Goal: Information Seeking & Learning: Learn about a topic

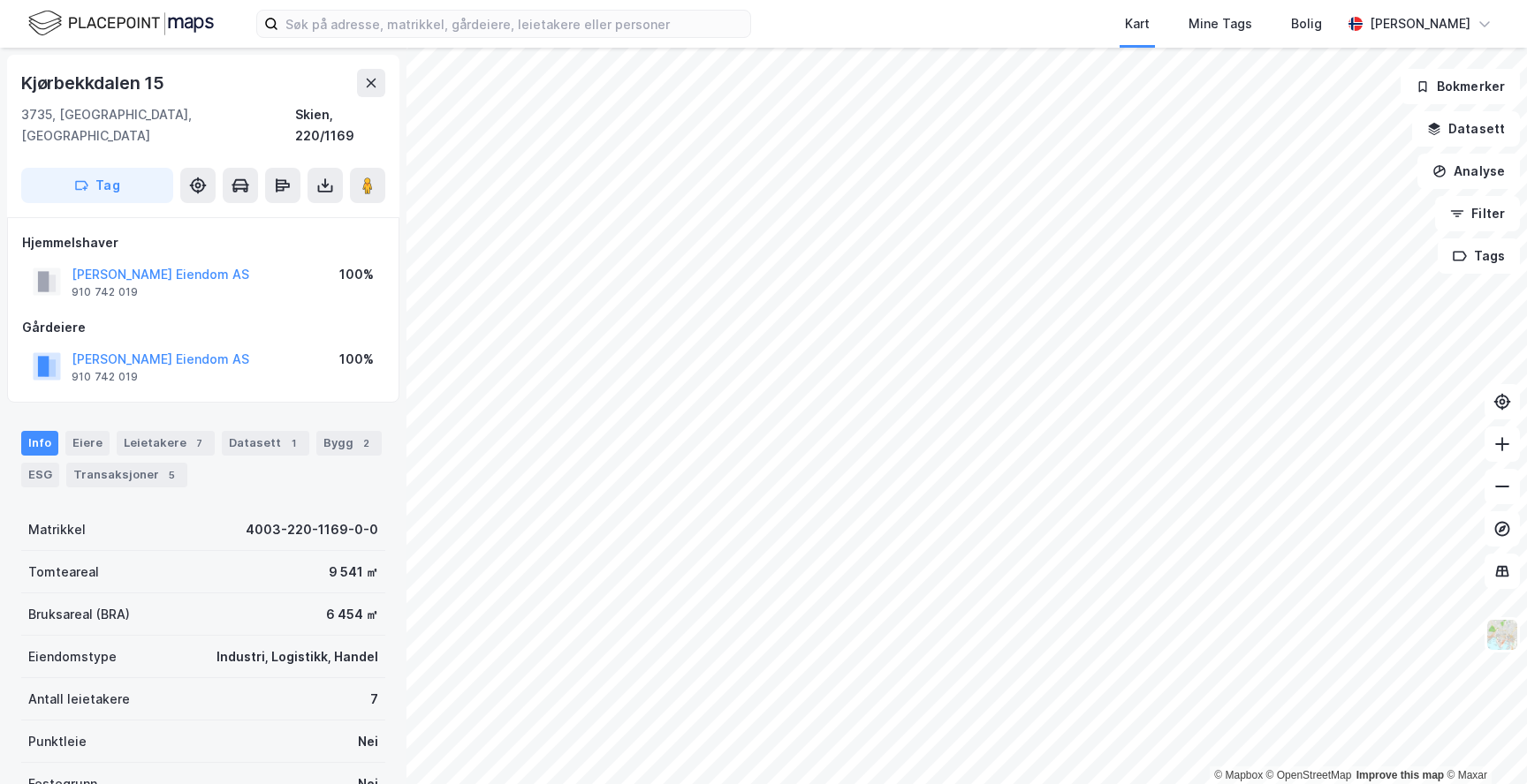
scroll to position [1, 0]
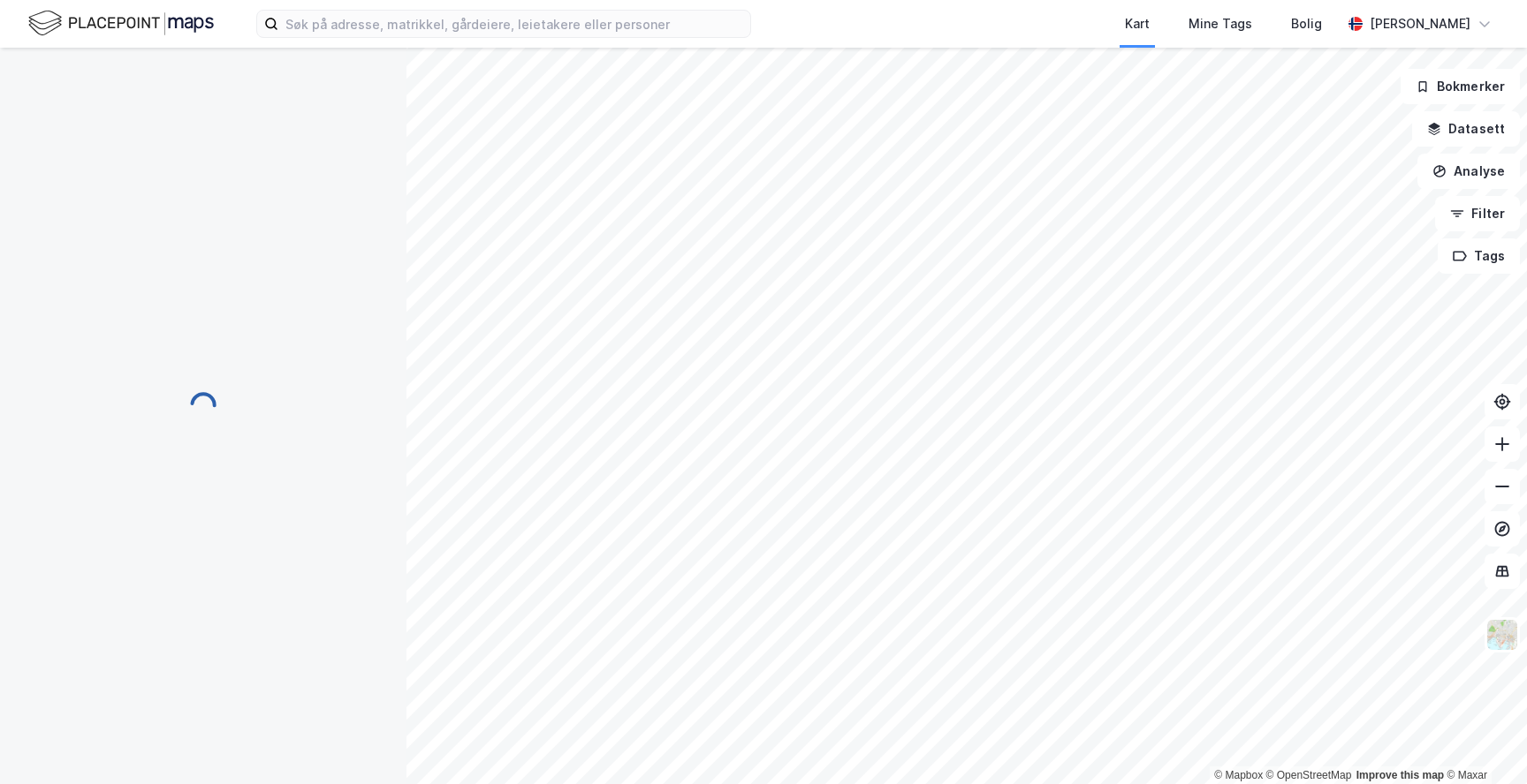
scroll to position [1, 0]
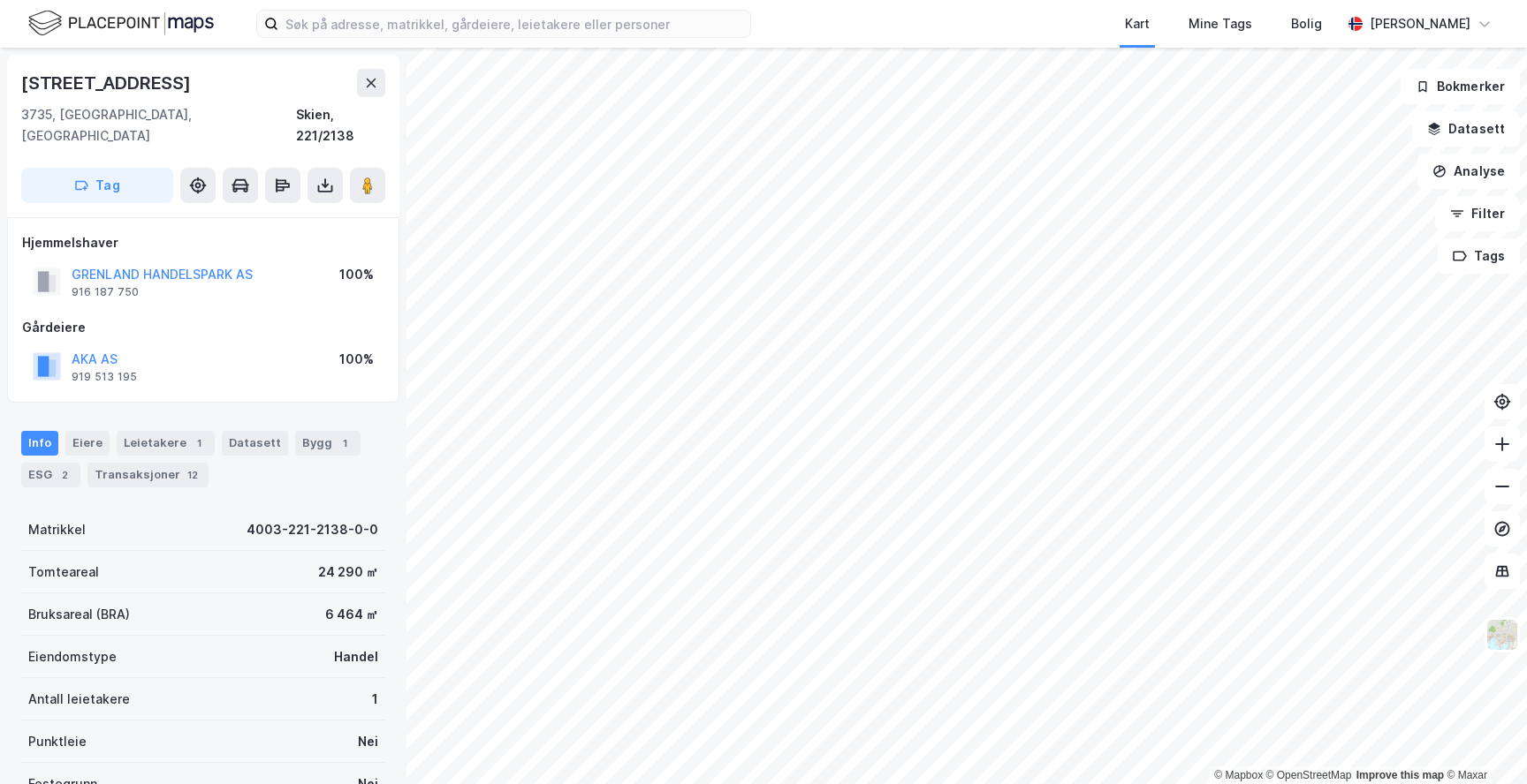
scroll to position [1, 0]
click at [954, 784] on html "Kart Mine Tags Bolig [PERSON_NAME] © Mapbox © OpenStreetMap Improve this map © …" at bounding box center [763, 392] width 1527 height 784
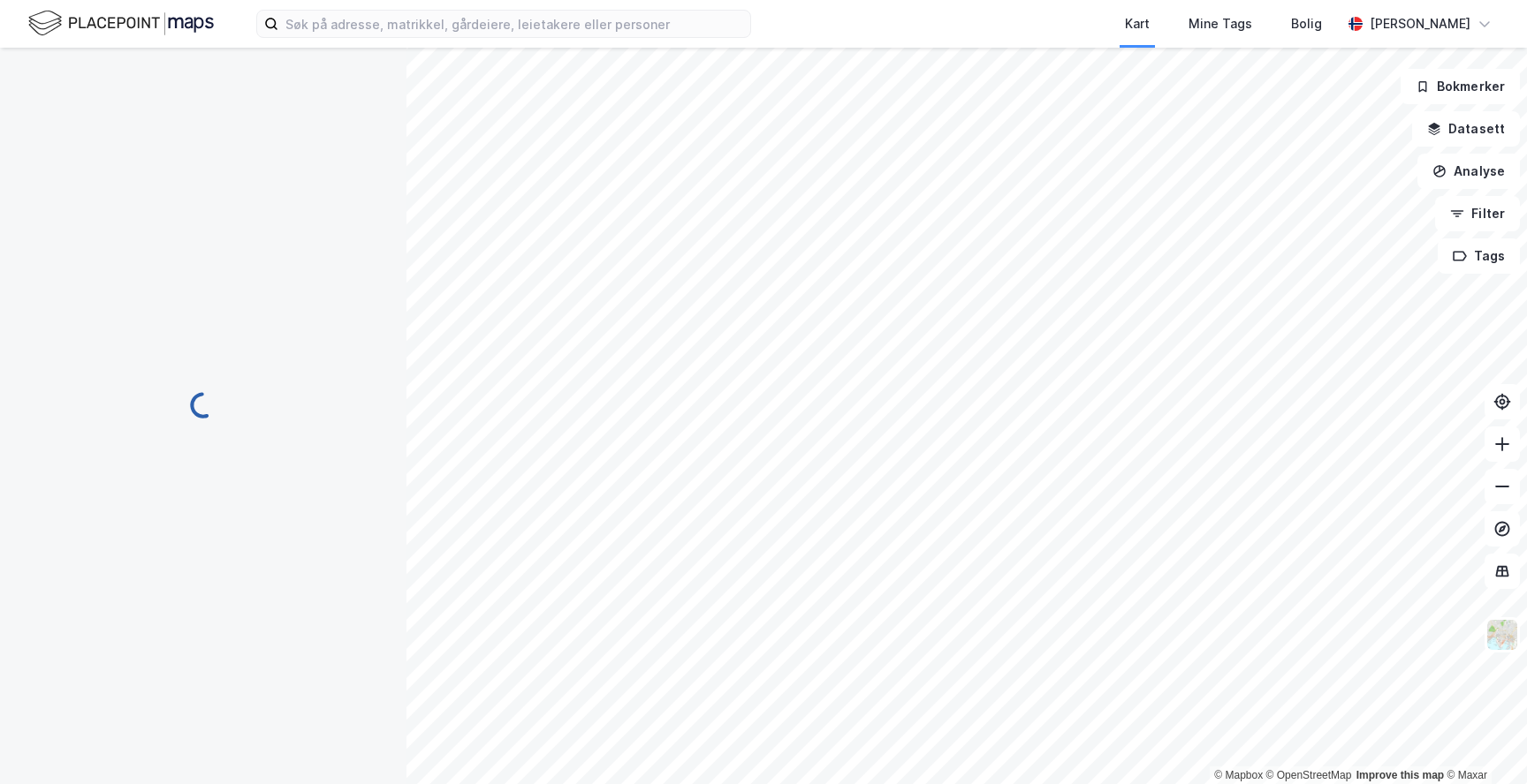
scroll to position [1, 0]
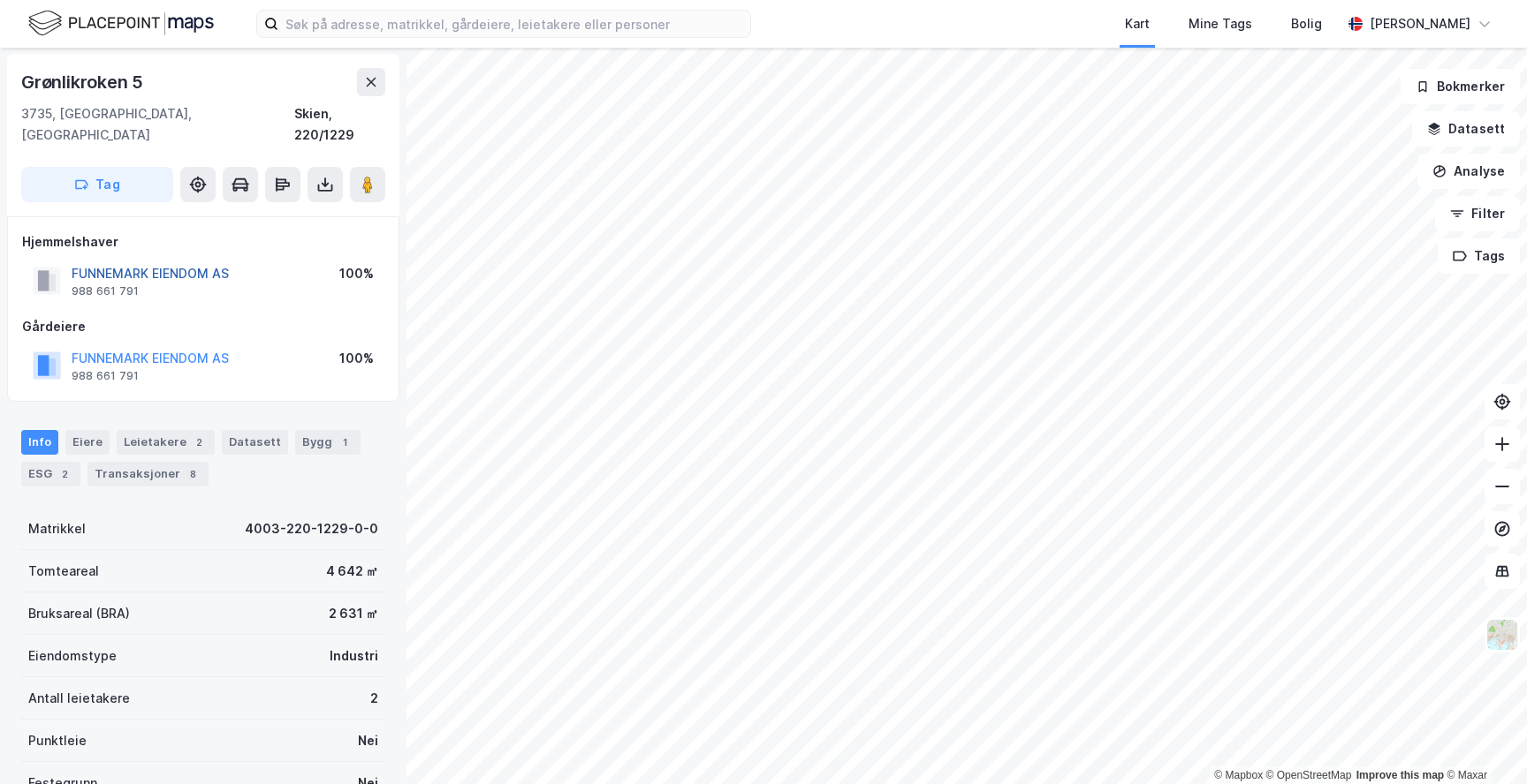
click at [0, 0] on button "FUNNEMARK EIENDOM AS" at bounding box center [0, 0] width 0 height 0
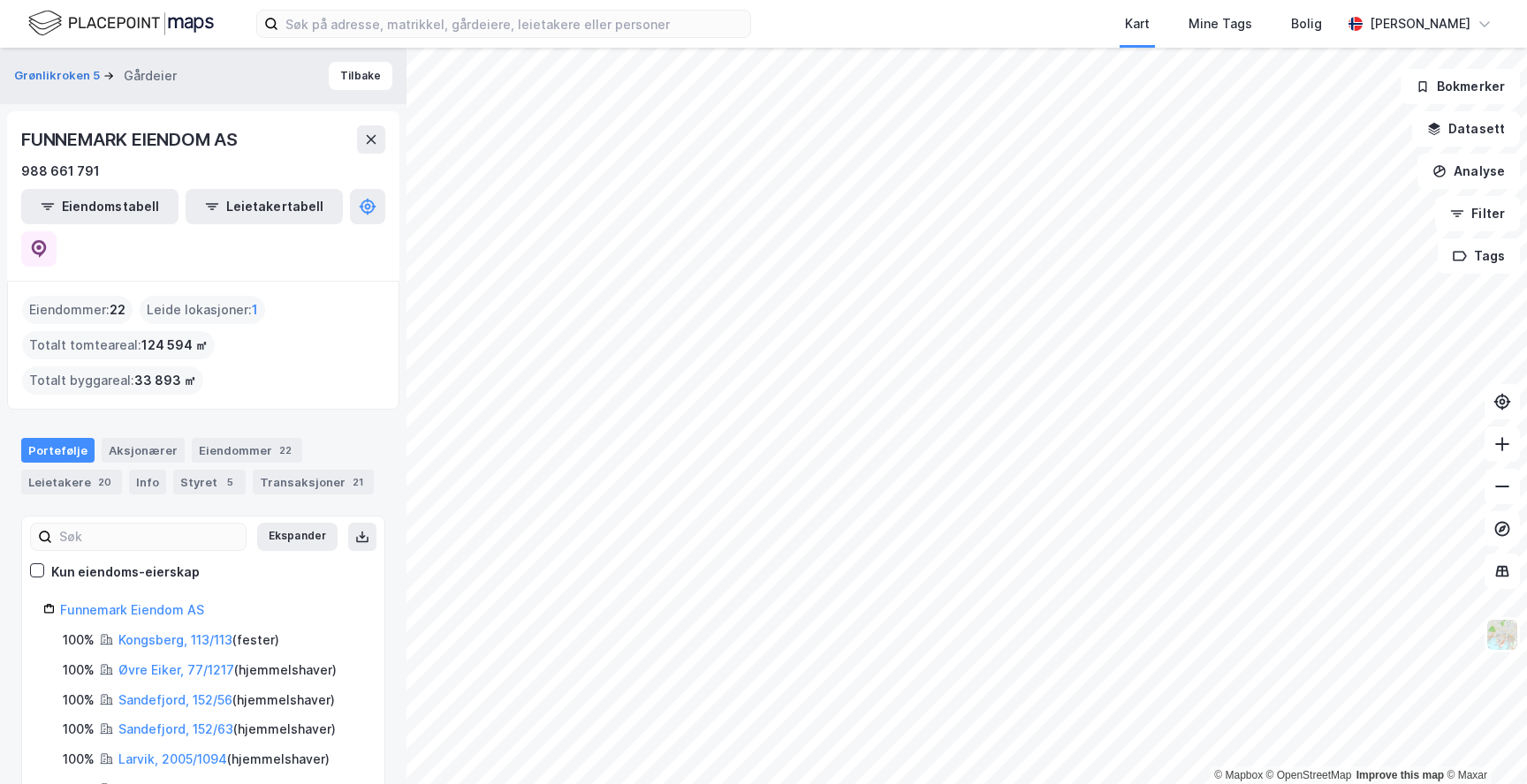
click at [1152, 784] on html "Kart Mine Tags [PERSON_NAME] © Mapbox © OpenStreetMap Improve this map © Maxar …" at bounding box center [763, 392] width 1527 height 784
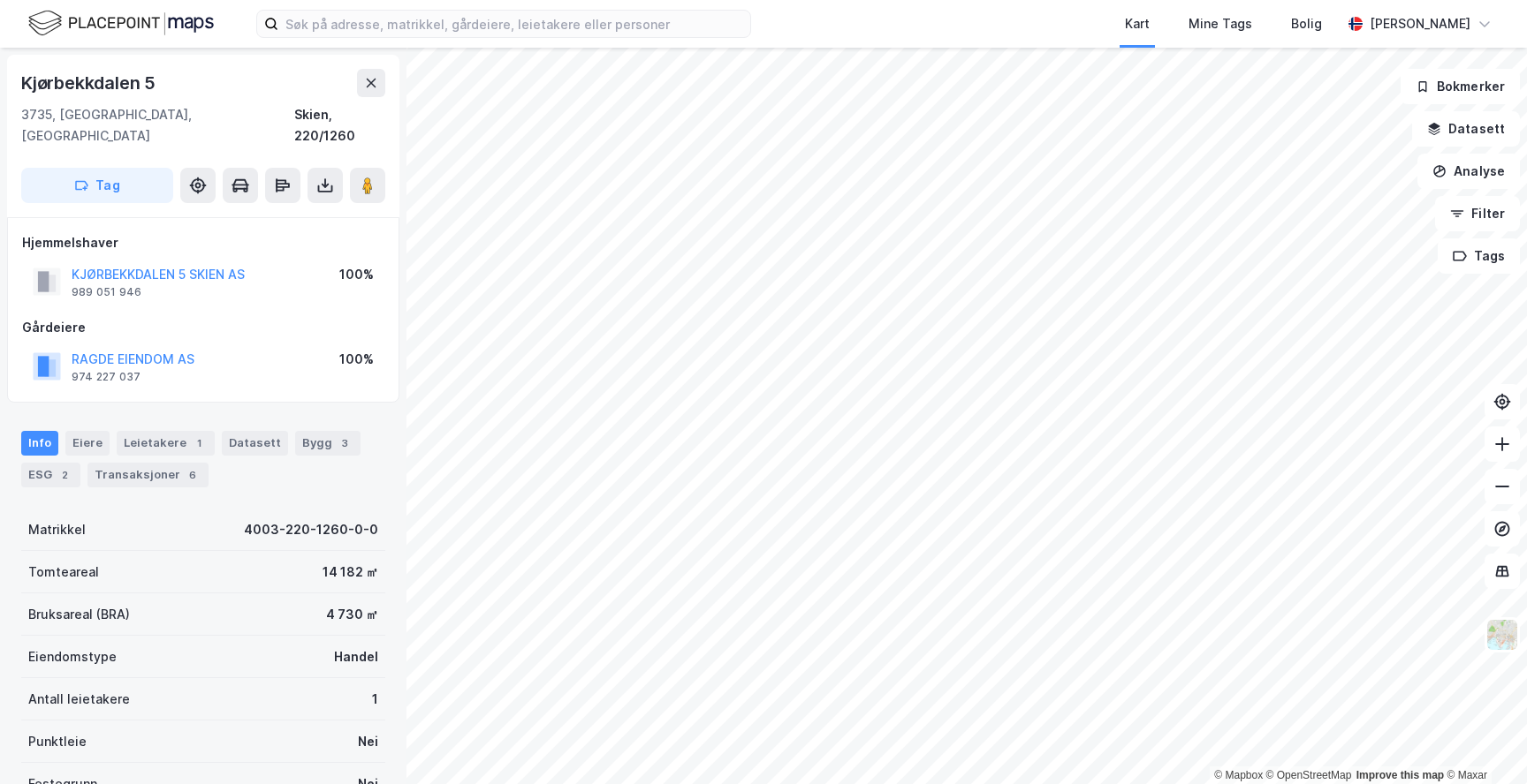
scroll to position [1, 0]
click at [1253, 784] on html "Kart Mine Tags [PERSON_NAME] © Mapbox © OpenStreetMap Improve this map © [PERSO…" at bounding box center [763, 392] width 1527 height 784
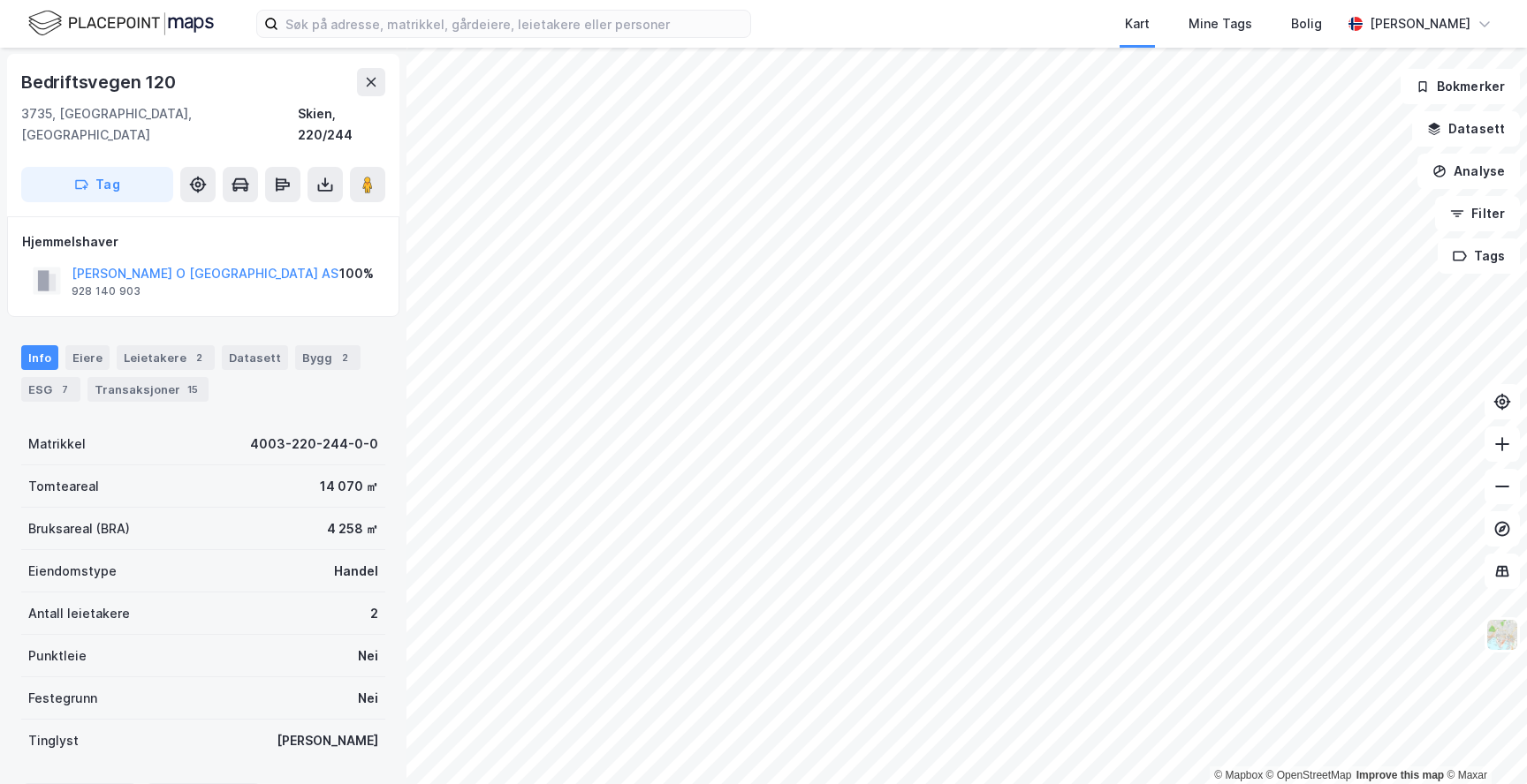
click at [1074, 784] on html "Kart Mine Tags Bolig [PERSON_NAME] © Mapbox © OpenStreetMap Improve this map © …" at bounding box center [763, 392] width 1527 height 784
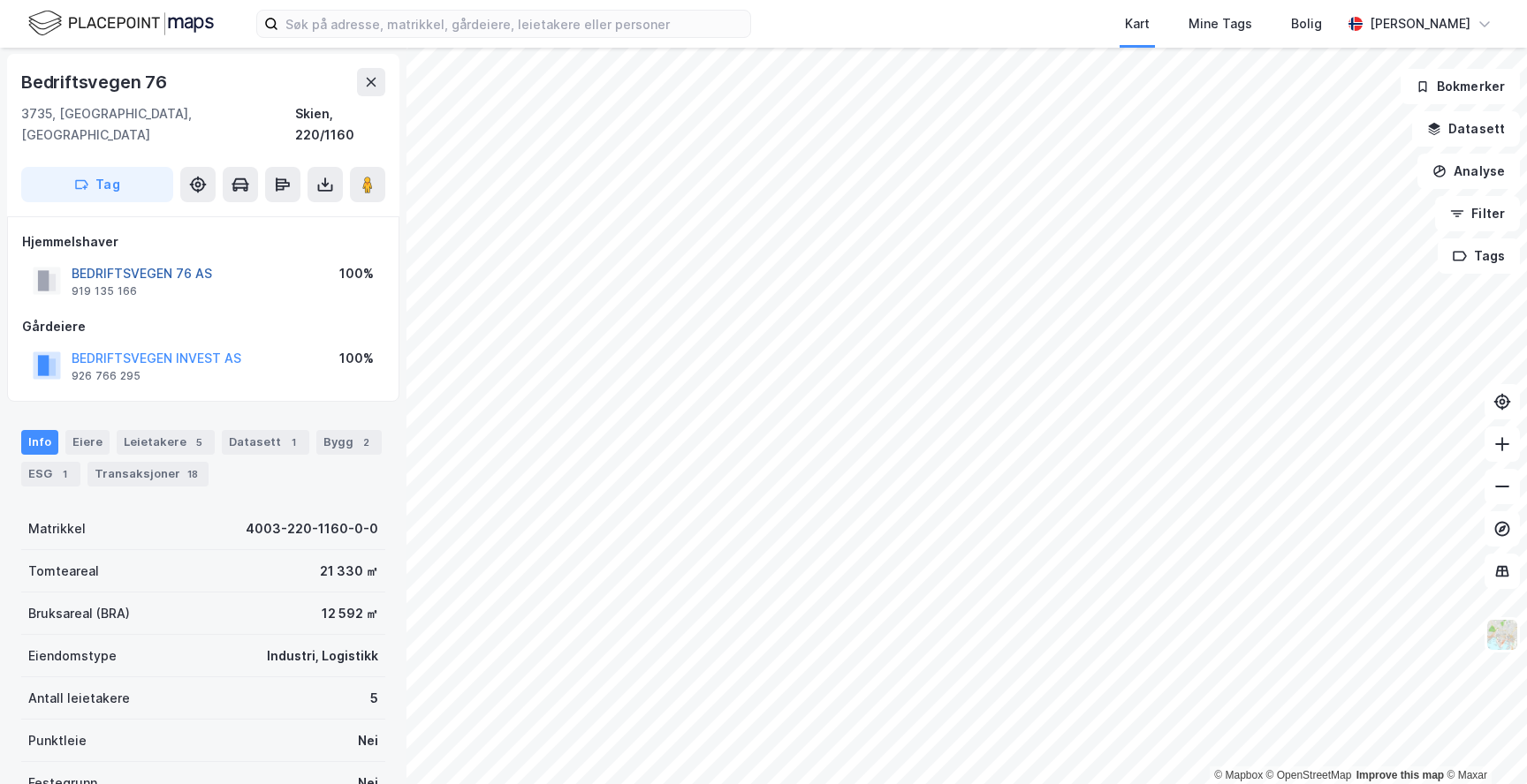
click at [0, 0] on button "BEDRIFTSVEGEN 76 AS" at bounding box center [0, 0] width 0 height 0
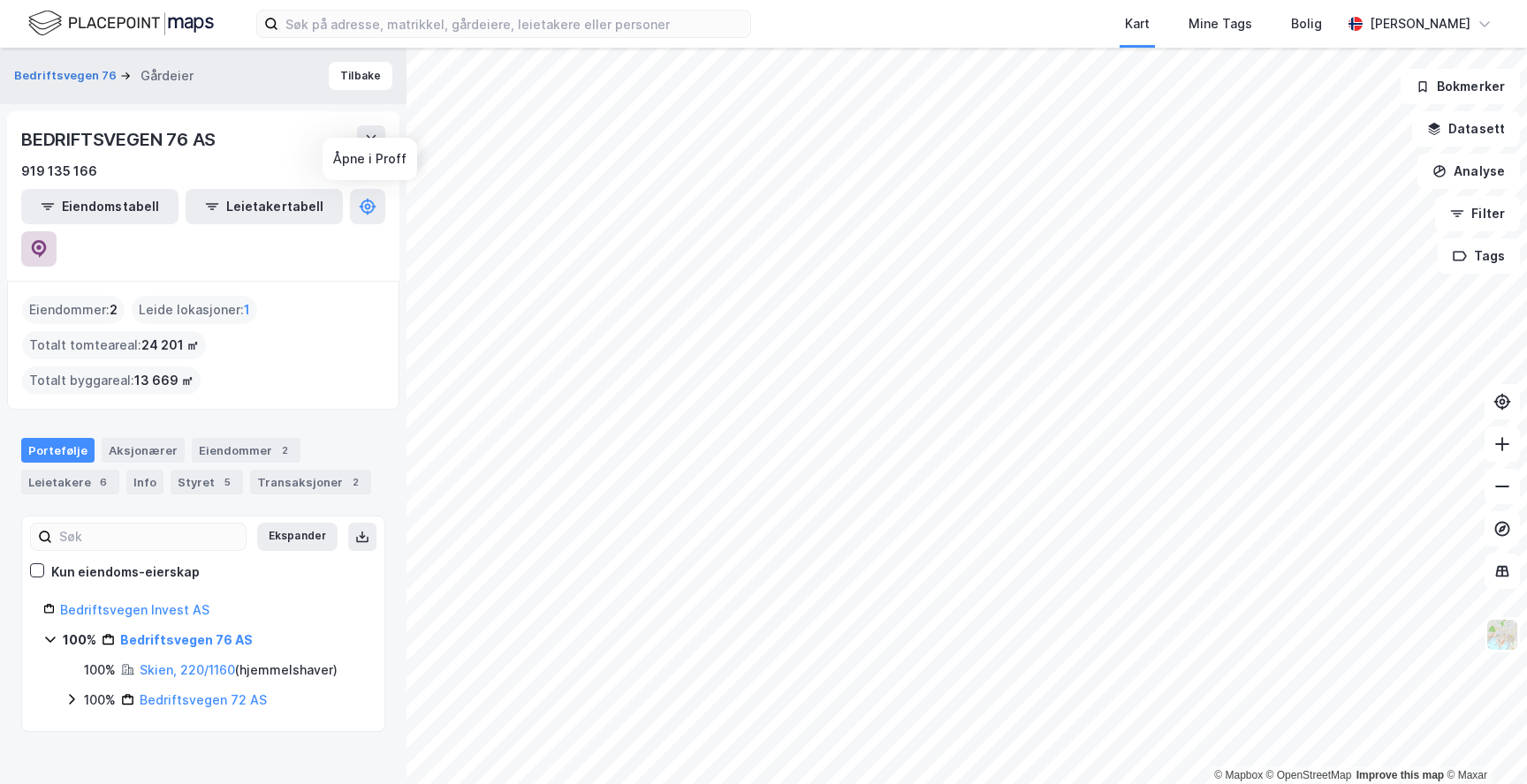
click at [57, 231] on button at bounding box center [38, 249] width 36 height 36
click at [487, 0] on html "Kart Mine Tags Bolig [PERSON_NAME] © Mapbox © OpenStreetMap Improve this map © …" at bounding box center [763, 392] width 1527 height 784
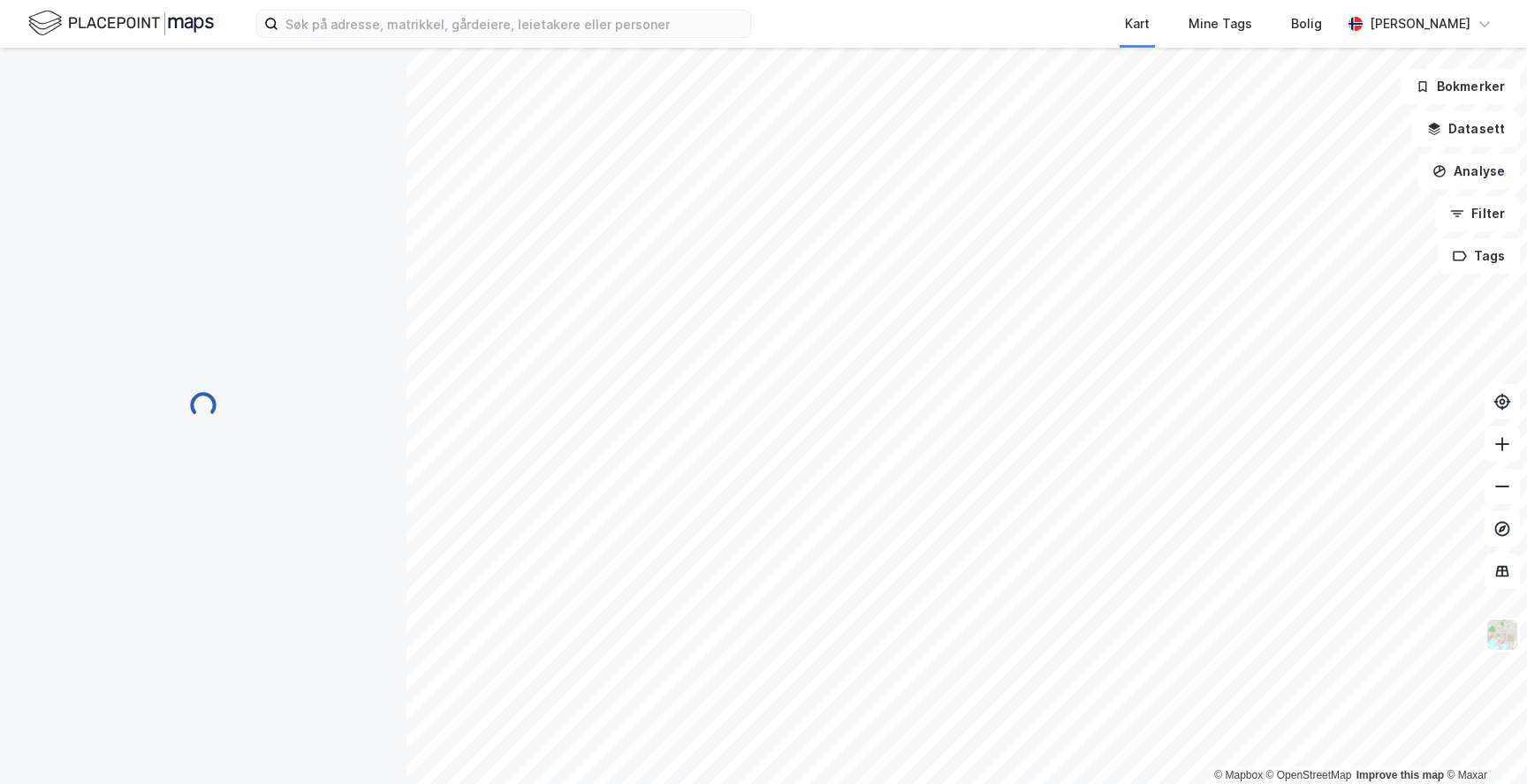
scroll to position [1, 0]
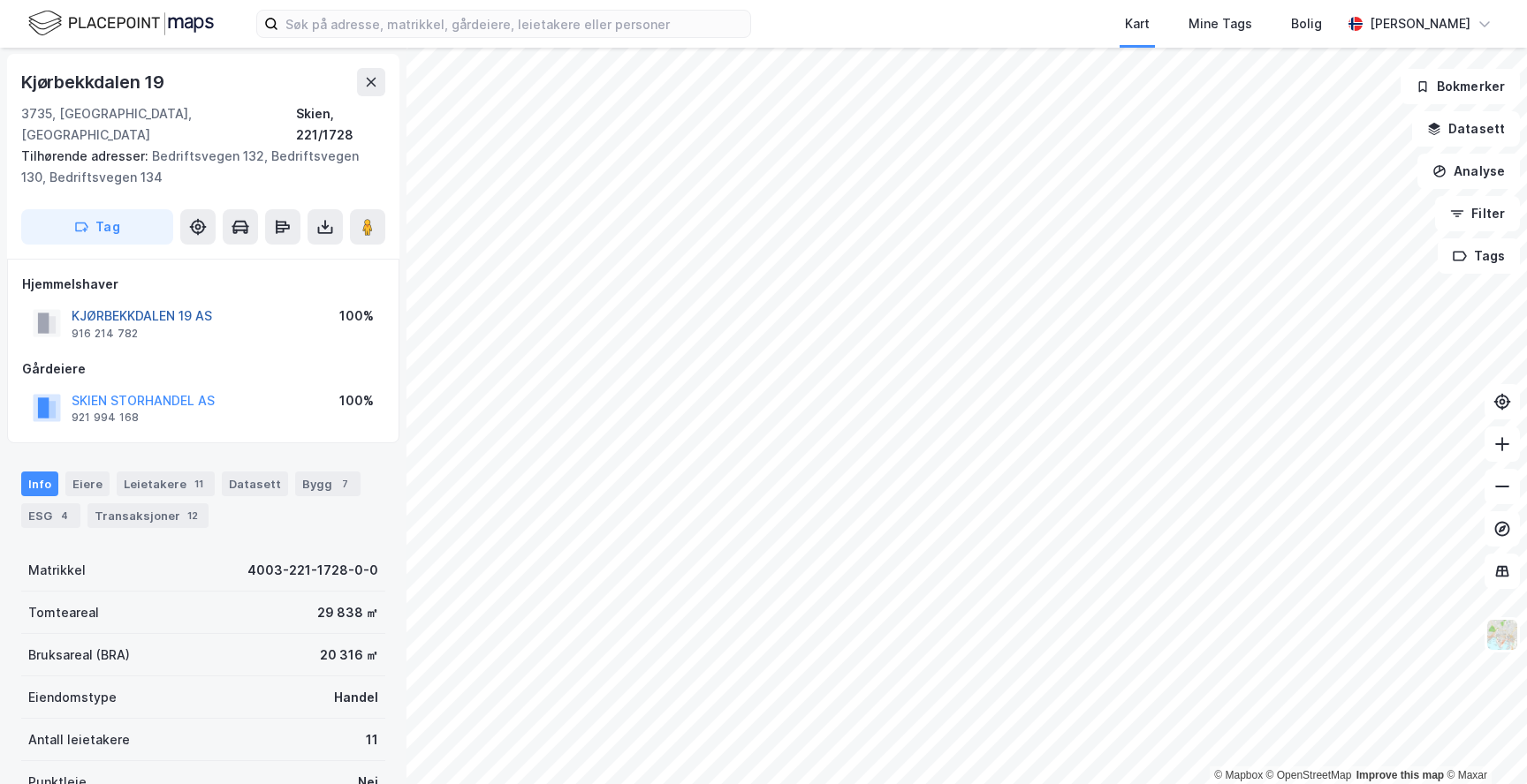
click at [0, 0] on button "KJØRBEKKDALEN 19 AS" at bounding box center [0, 0] width 0 height 0
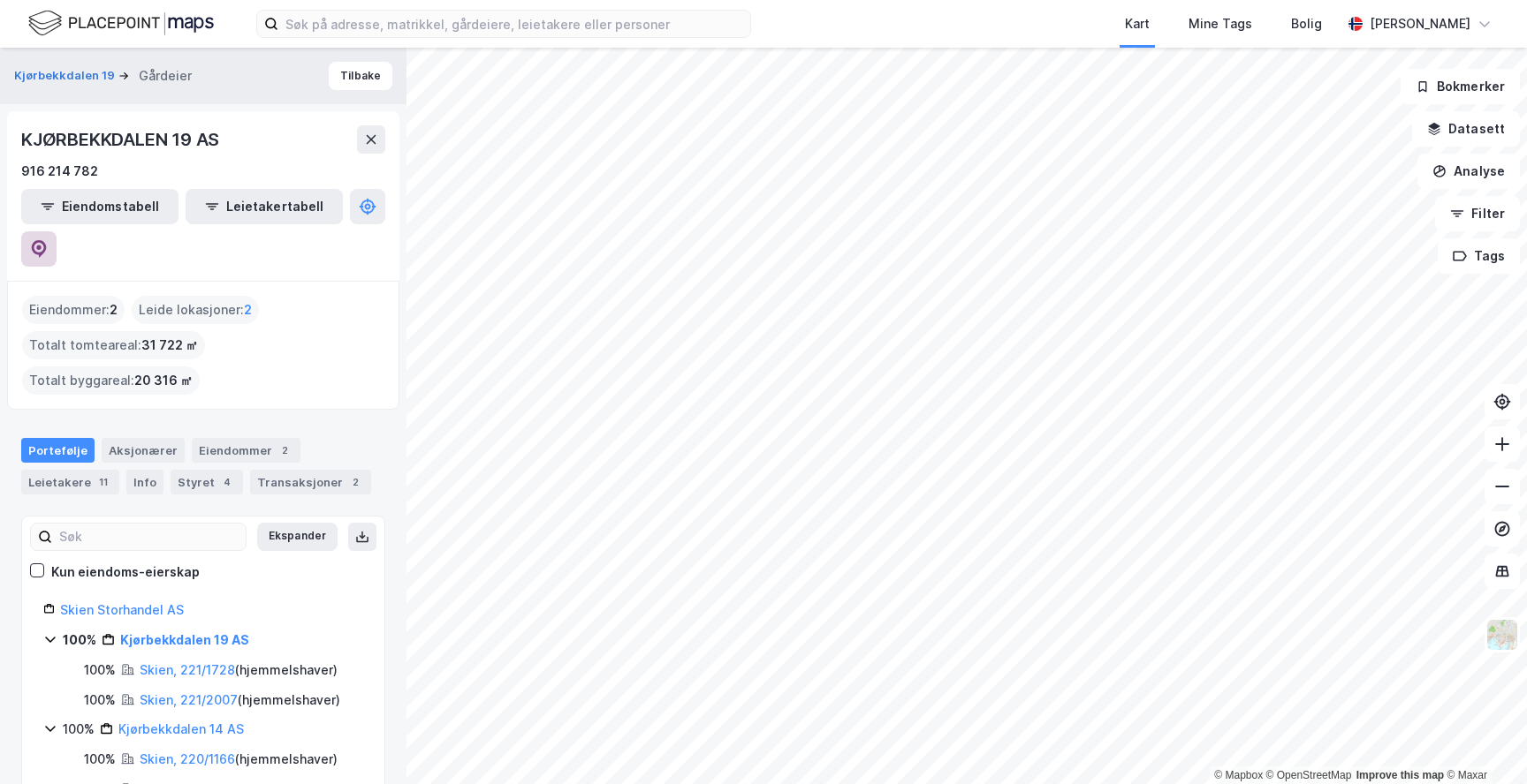
click at [57, 231] on button at bounding box center [38, 249] width 36 height 36
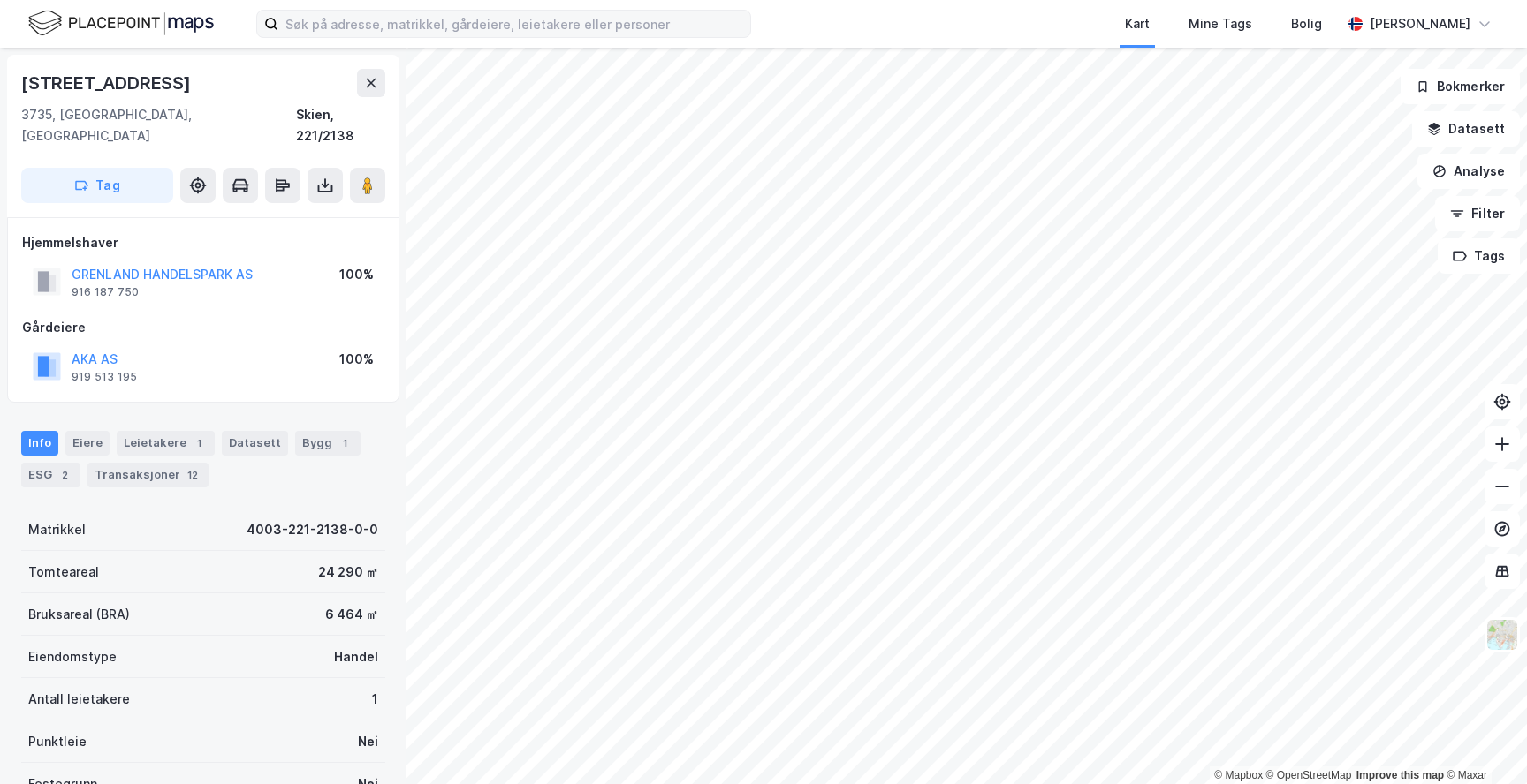
scroll to position [1, 0]
click at [373, 426] on div "© Mapbox © OpenStreetMap Improve this map © [PERSON_NAME] 147 3735, [GEOGRAPHIC…" at bounding box center [763, 415] width 1527 height 736
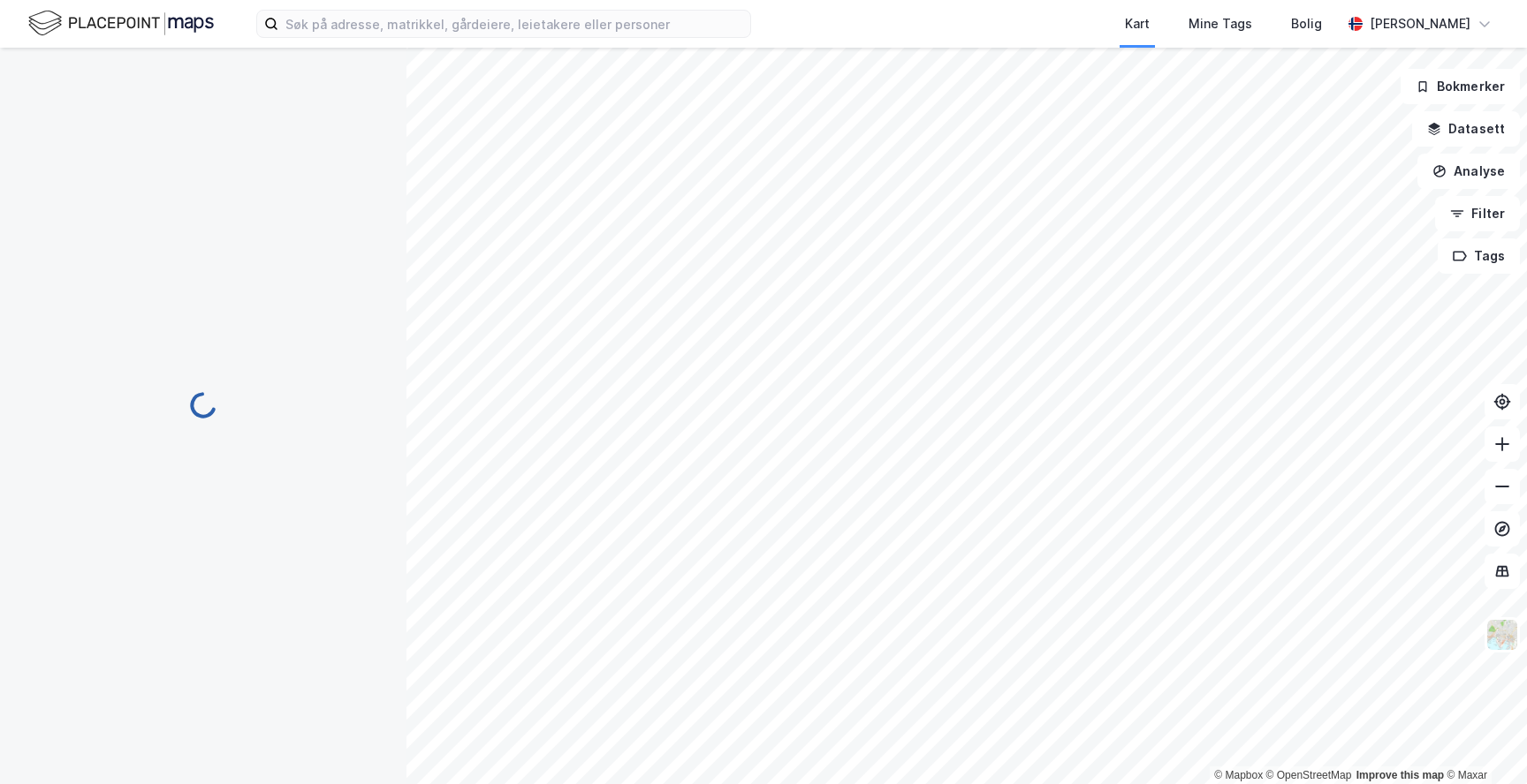
scroll to position [1, 0]
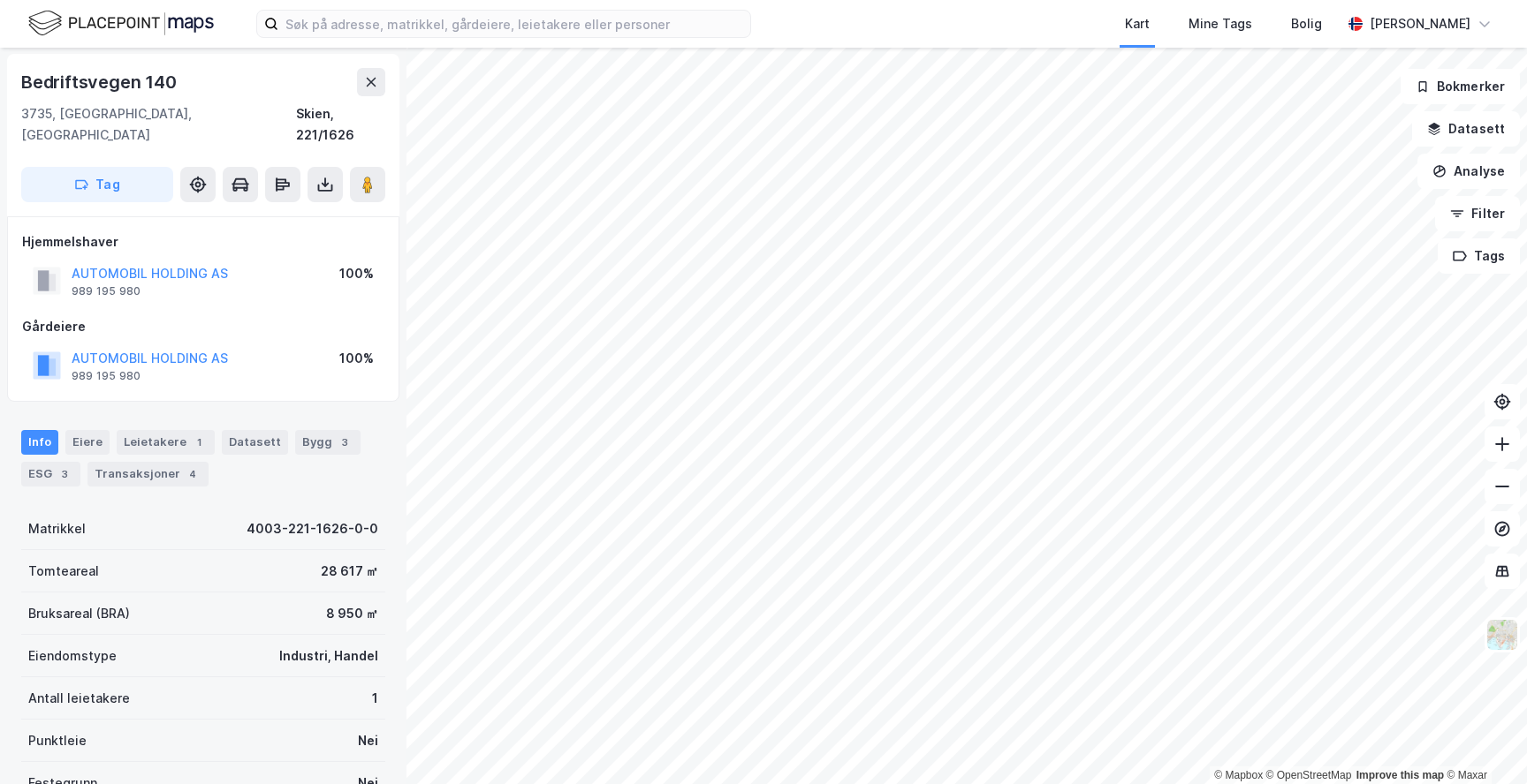
click at [204, 263] on div "AUTOMOBIL HOLDING AS" at bounding box center [149, 274] width 156 height 21
click at [0, 0] on button "AUTOMOBIL HOLDING AS" at bounding box center [0, 0] width 0 height 0
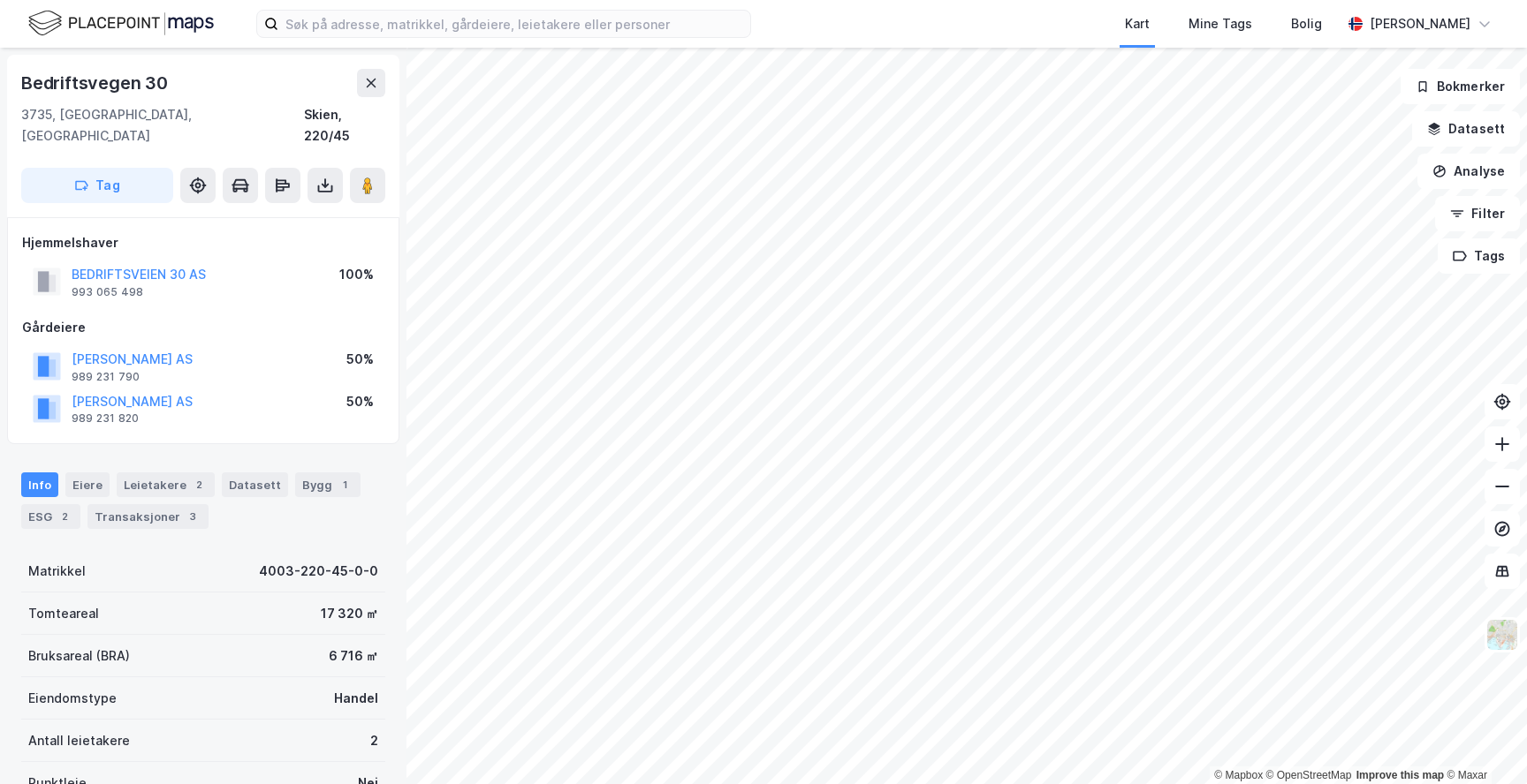
scroll to position [1, 0]
click at [713, 0] on html "Kart Mine Tags Bolig [PERSON_NAME] © Mapbox © OpenStreetMap Improve this map © …" at bounding box center [763, 392] width 1527 height 784
click at [1073, 784] on html "Kart Mine Tags Bolig [PERSON_NAME] © Mapbox © OpenStreetMap Improve this map © …" at bounding box center [763, 392] width 1527 height 784
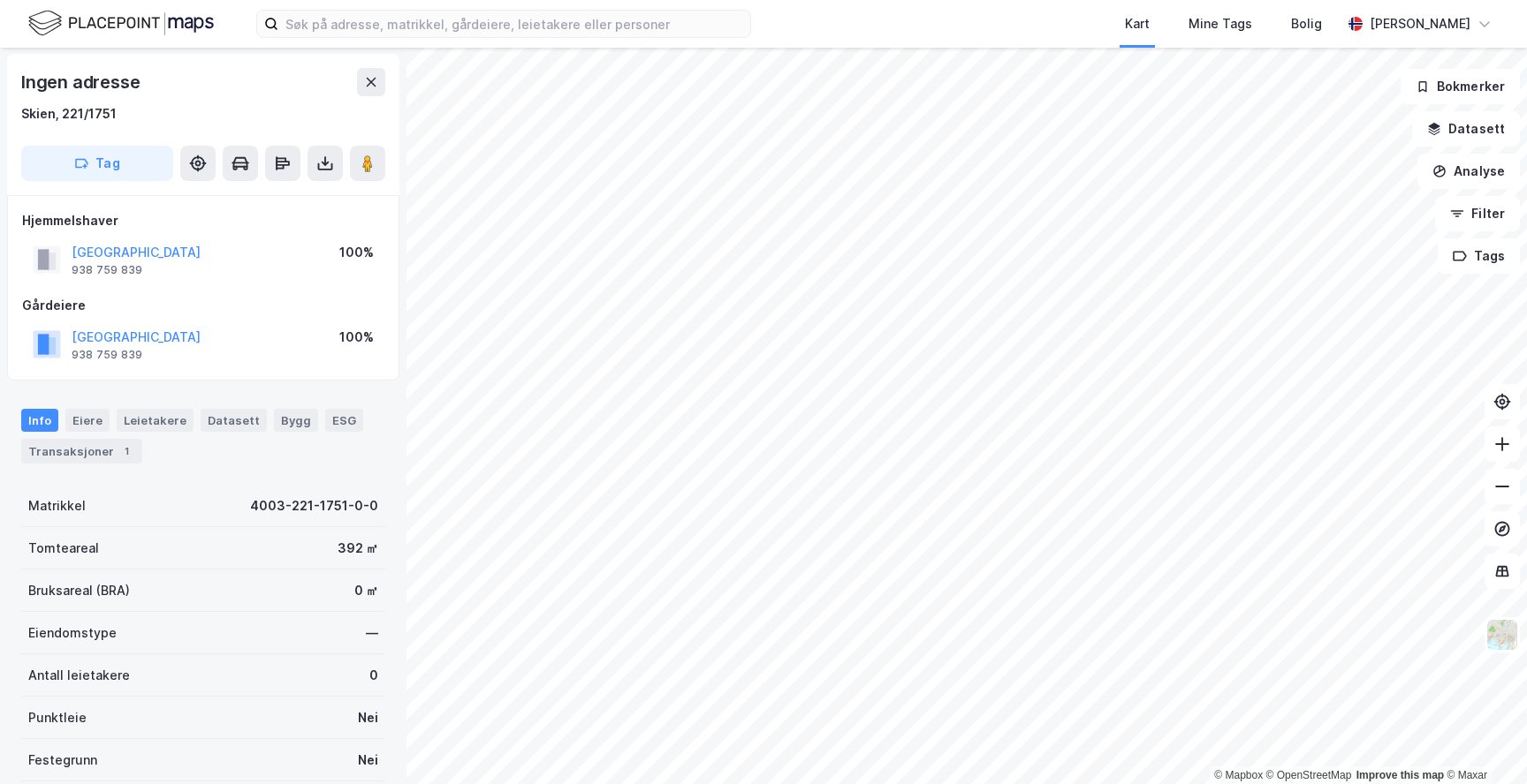
scroll to position [1, 0]
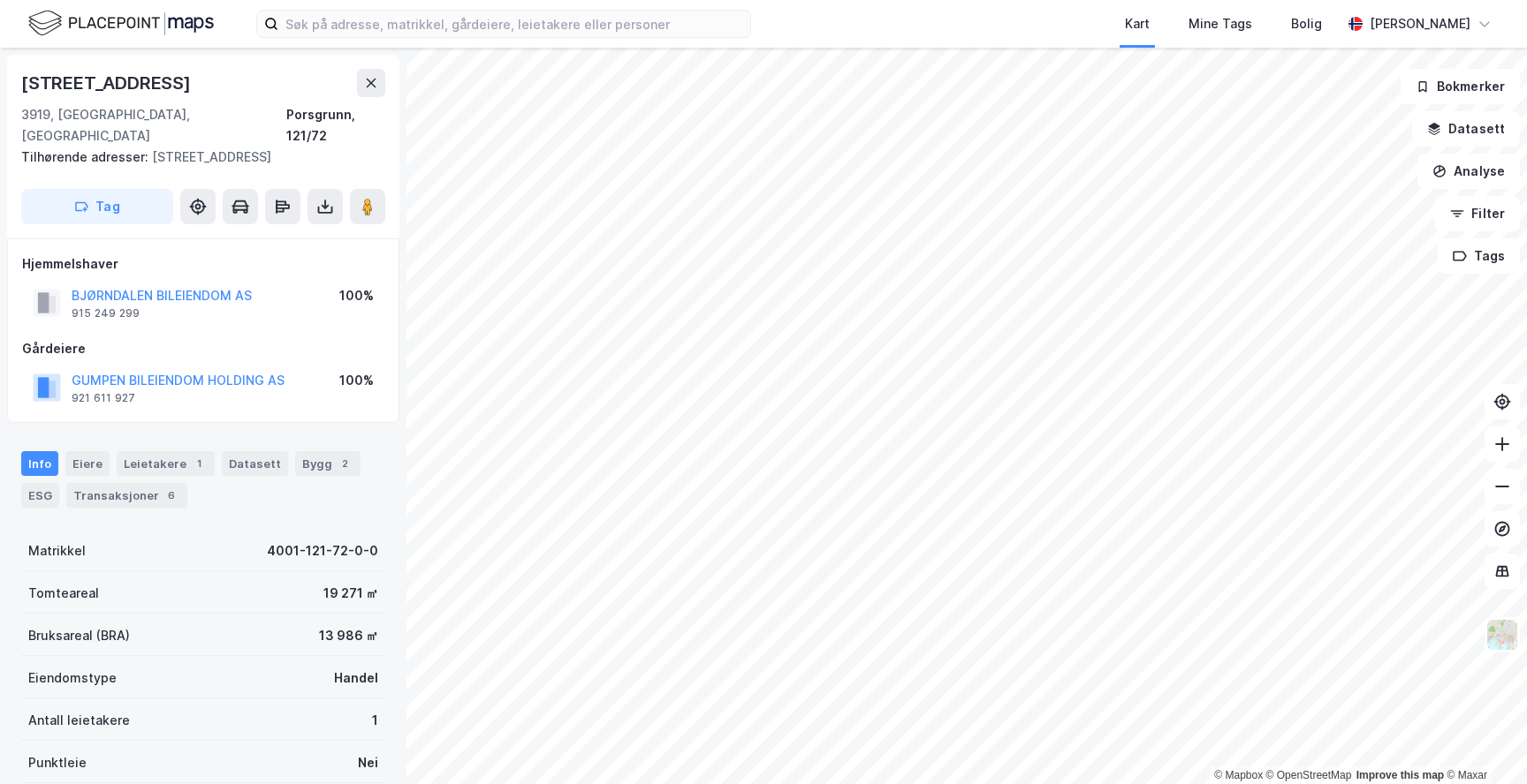
scroll to position [1, 0]
click at [0, 0] on button "BJØRNDALEN BILEIENDOM AS" at bounding box center [0, 0] width 0 height 0
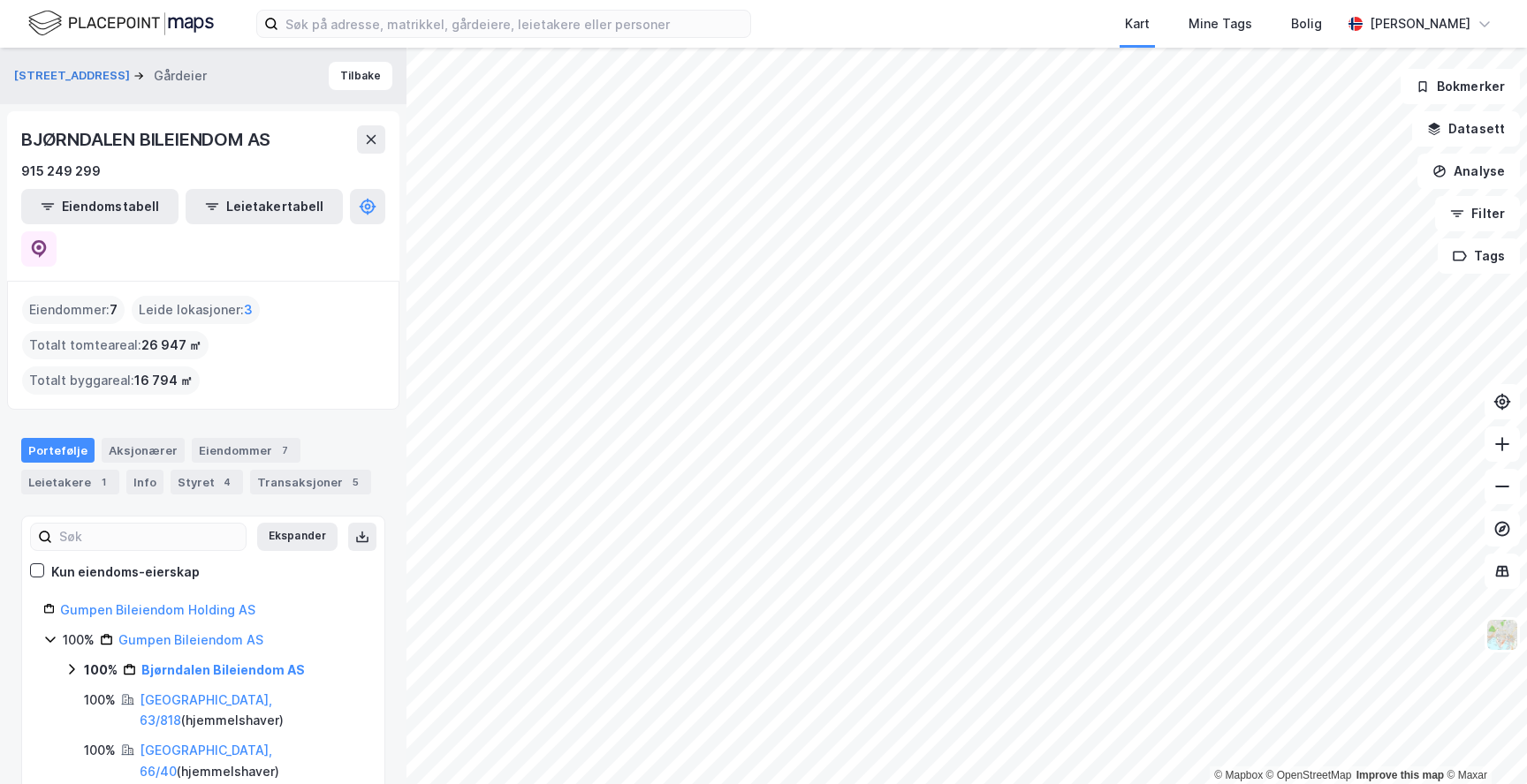
click at [1210, 784] on html "Kart Mine Tags Bolig [PERSON_NAME] © Mapbox © OpenStreetMap Improve this map © …" at bounding box center [763, 392] width 1527 height 784
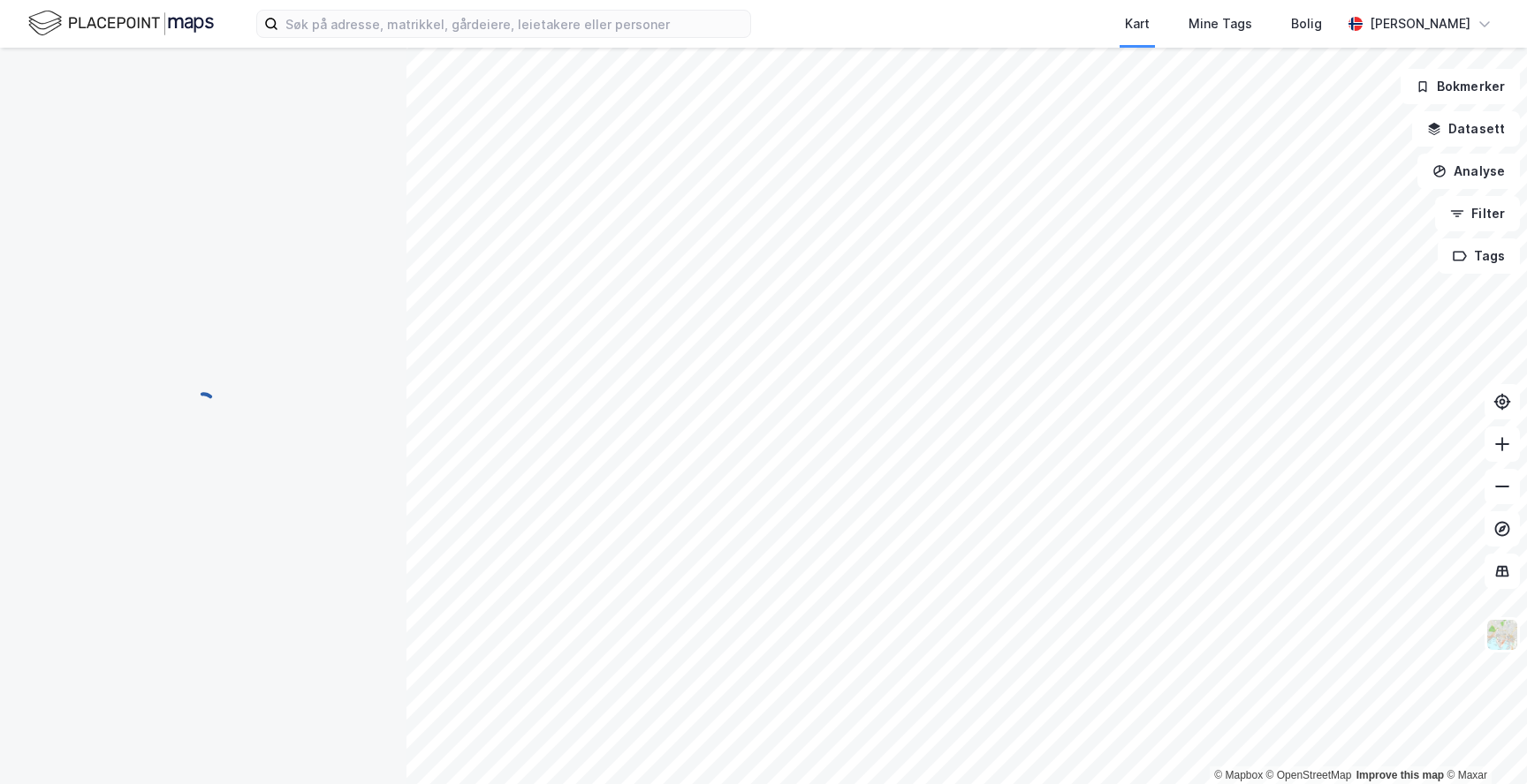
scroll to position [1, 0]
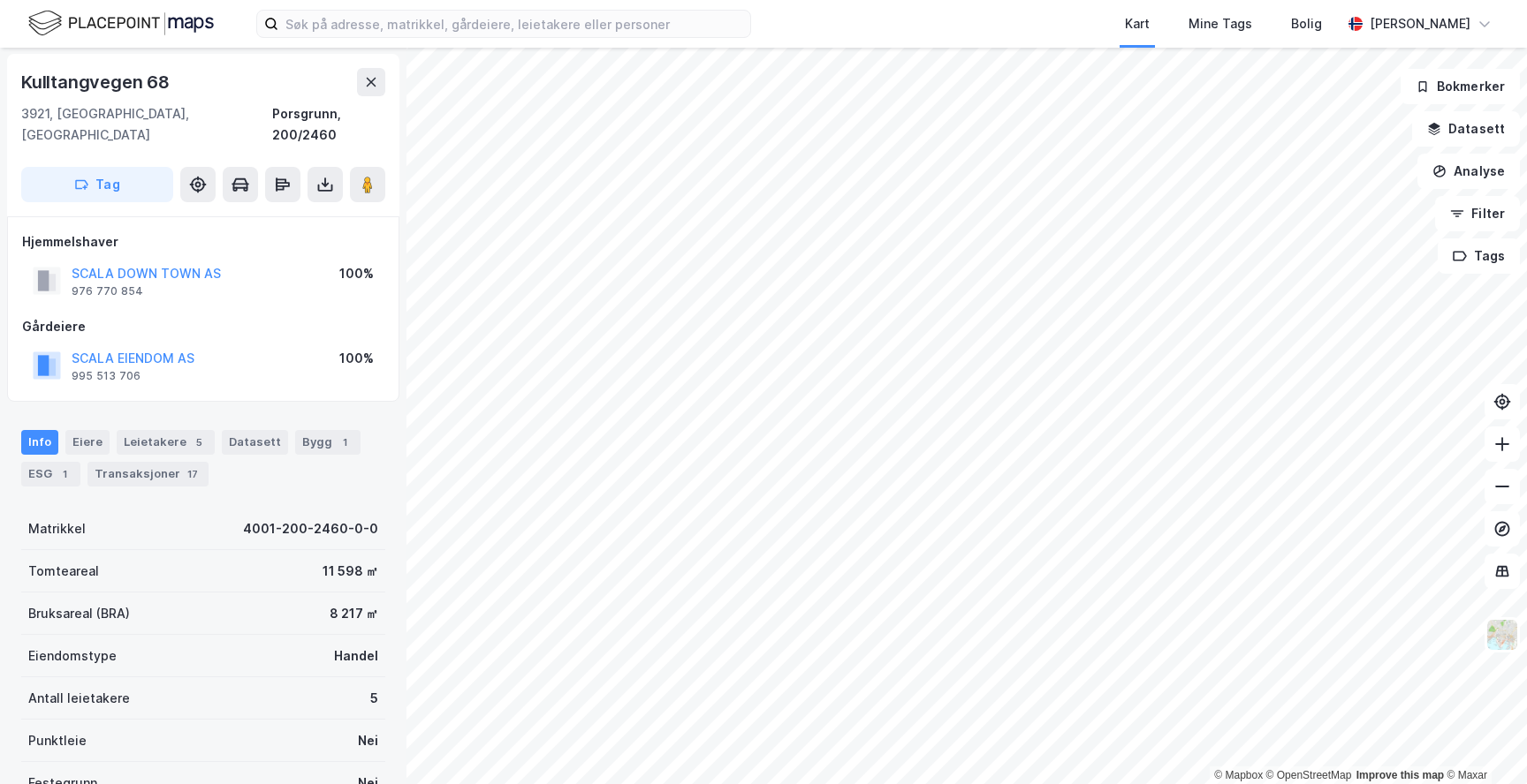
scroll to position [1, 0]
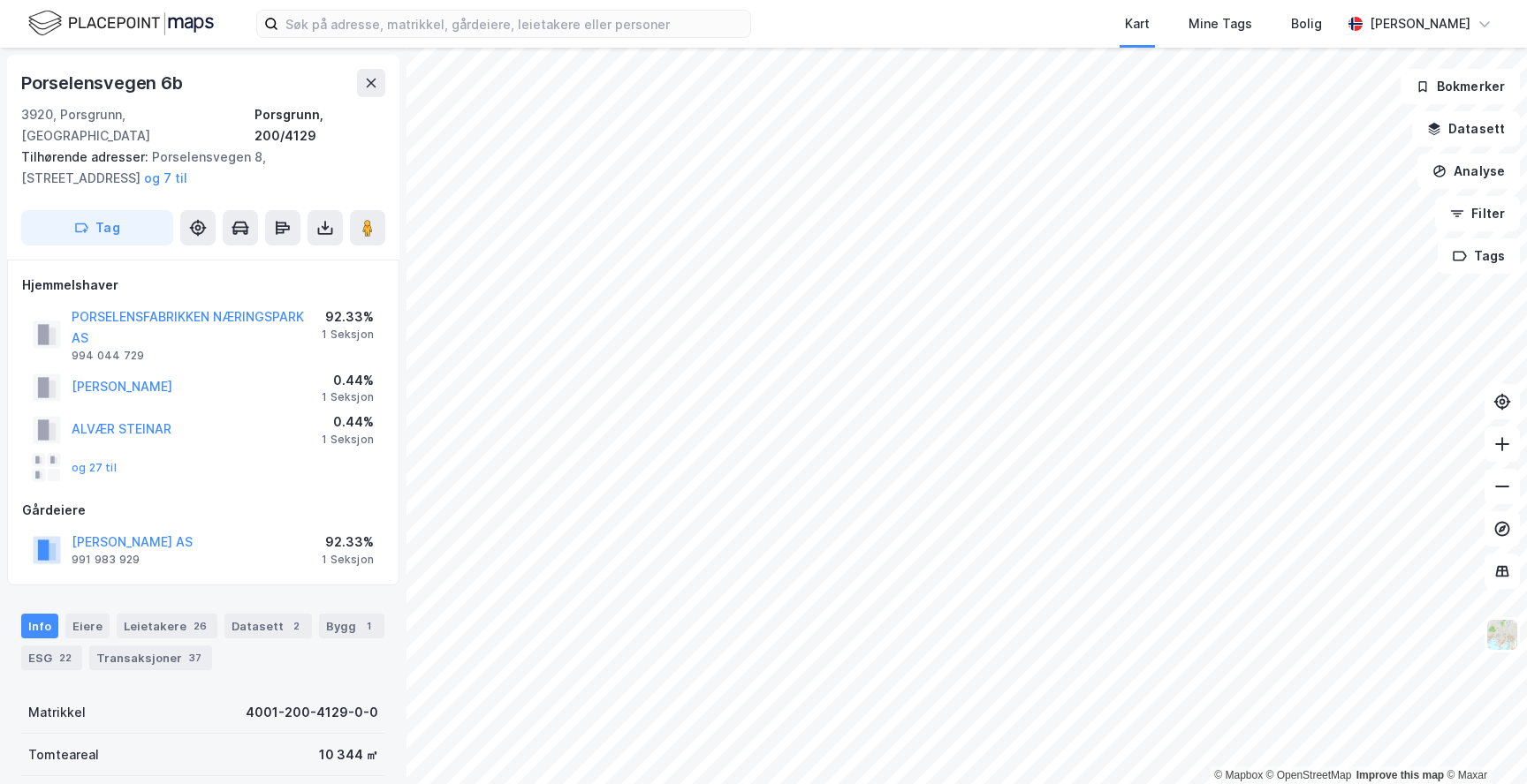
scroll to position [1, 0]
click at [1204, 775] on div "© Mapbox © OpenStreetMap Improve this map © Maxar" at bounding box center [763, 415] width 1527 height 736
click at [1137, 784] on html "Kart Mine Tags Bolig [PERSON_NAME] © Mapbox © OpenStreetMap Improve this map © …" at bounding box center [763, 392] width 1527 height 784
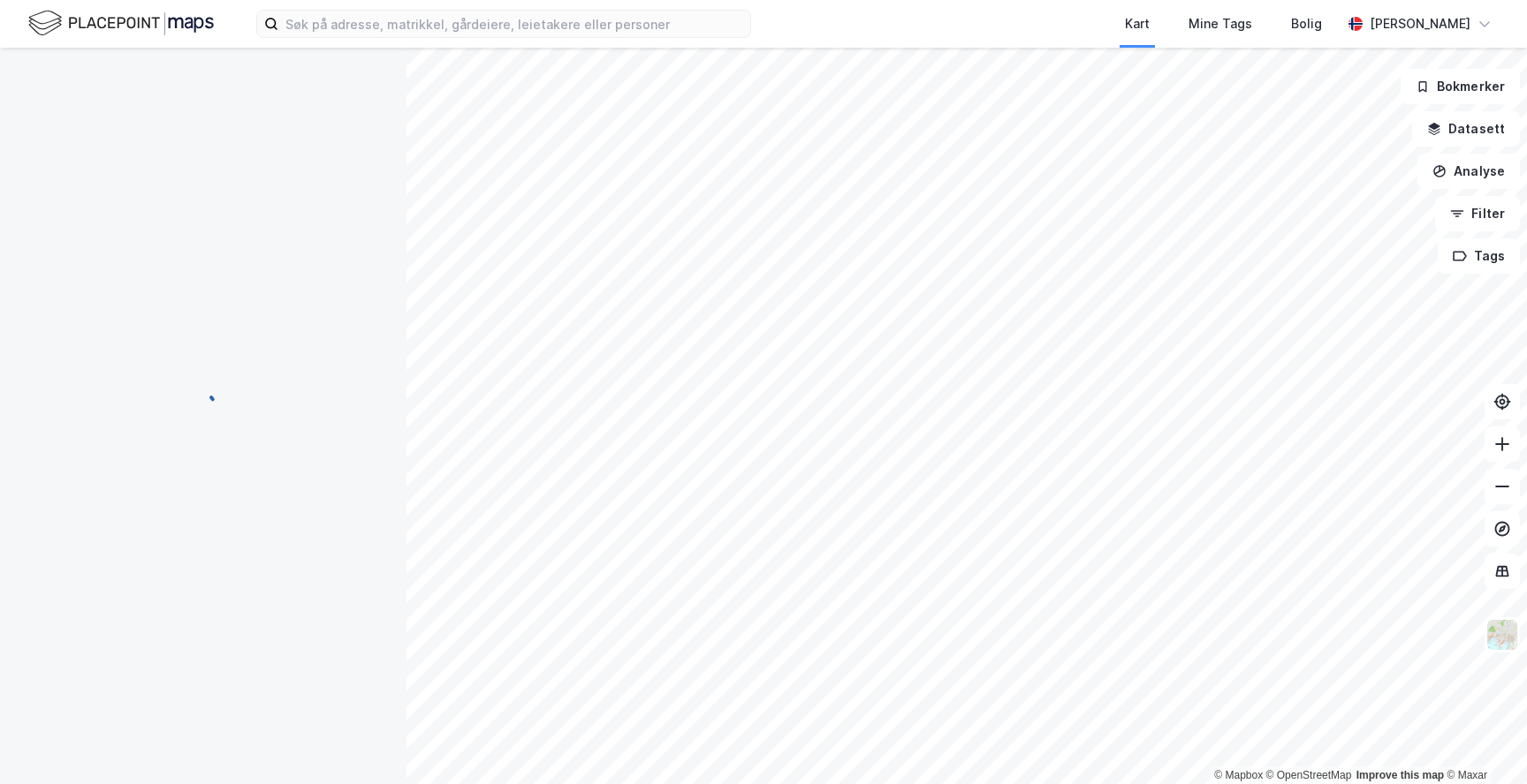
scroll to position [1, 0]
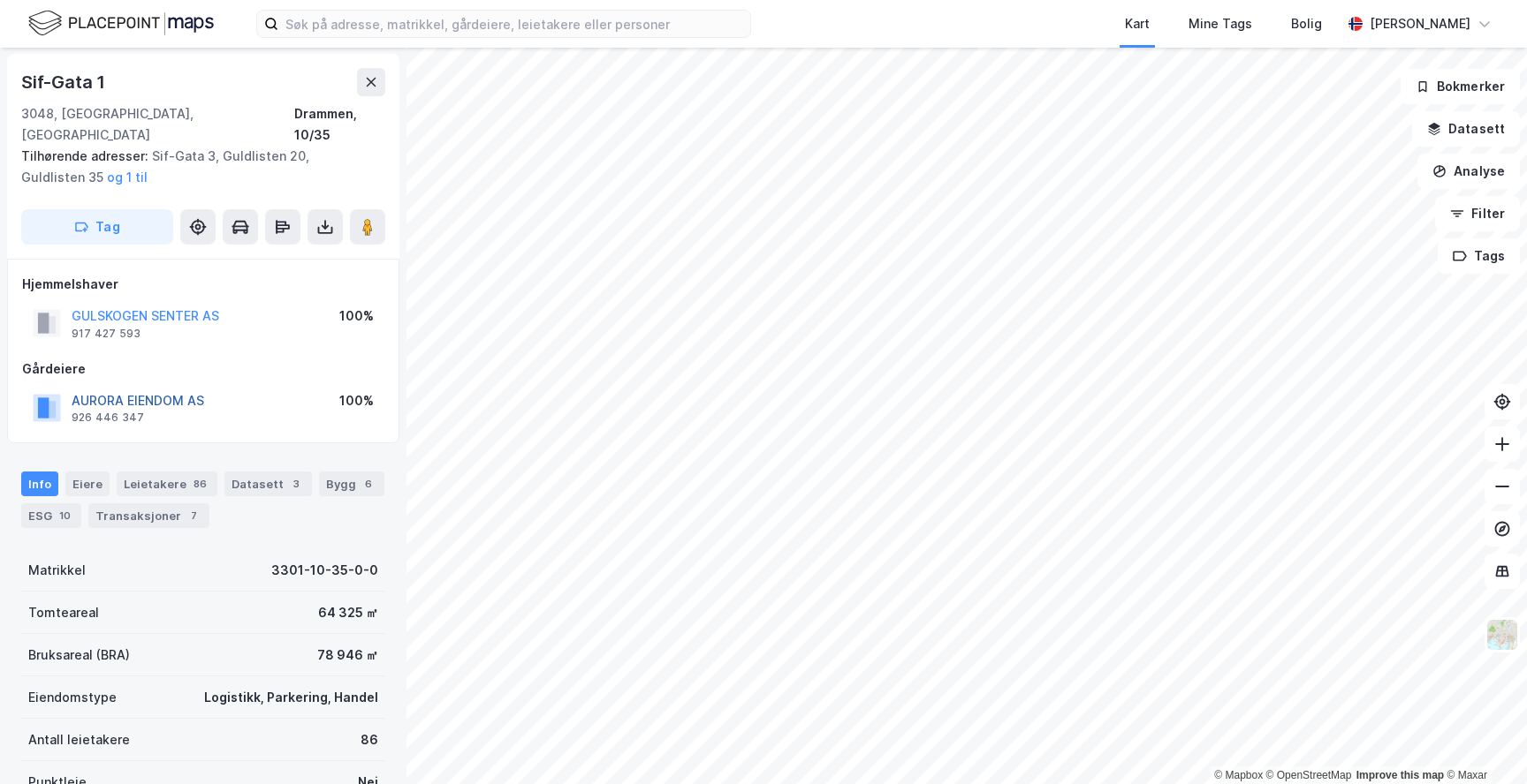
click at [0, 0] on button "AURORA EIENDOM AS" at bounding box center [0, 0] width 0 height 0
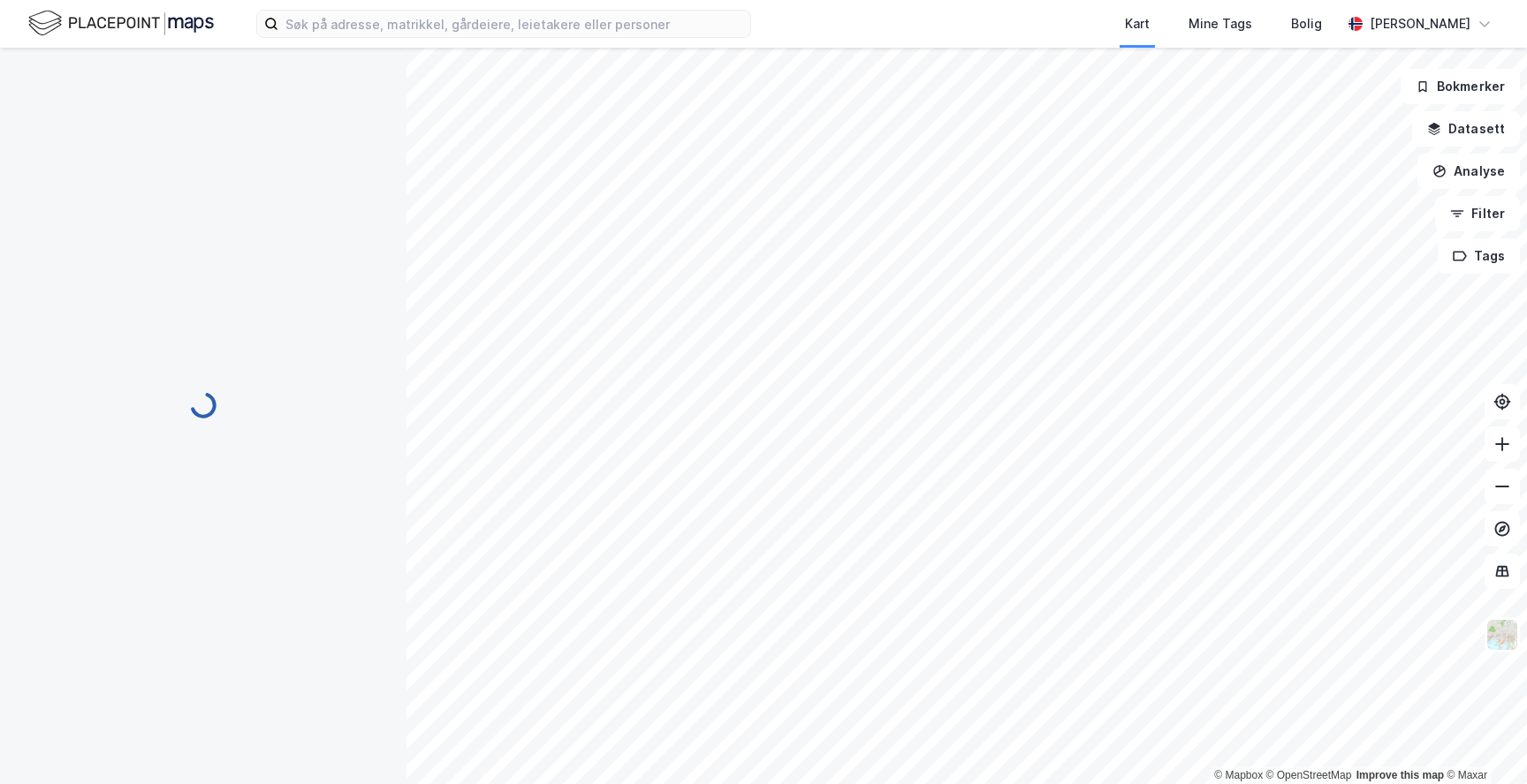
scroll to position [1, 0]
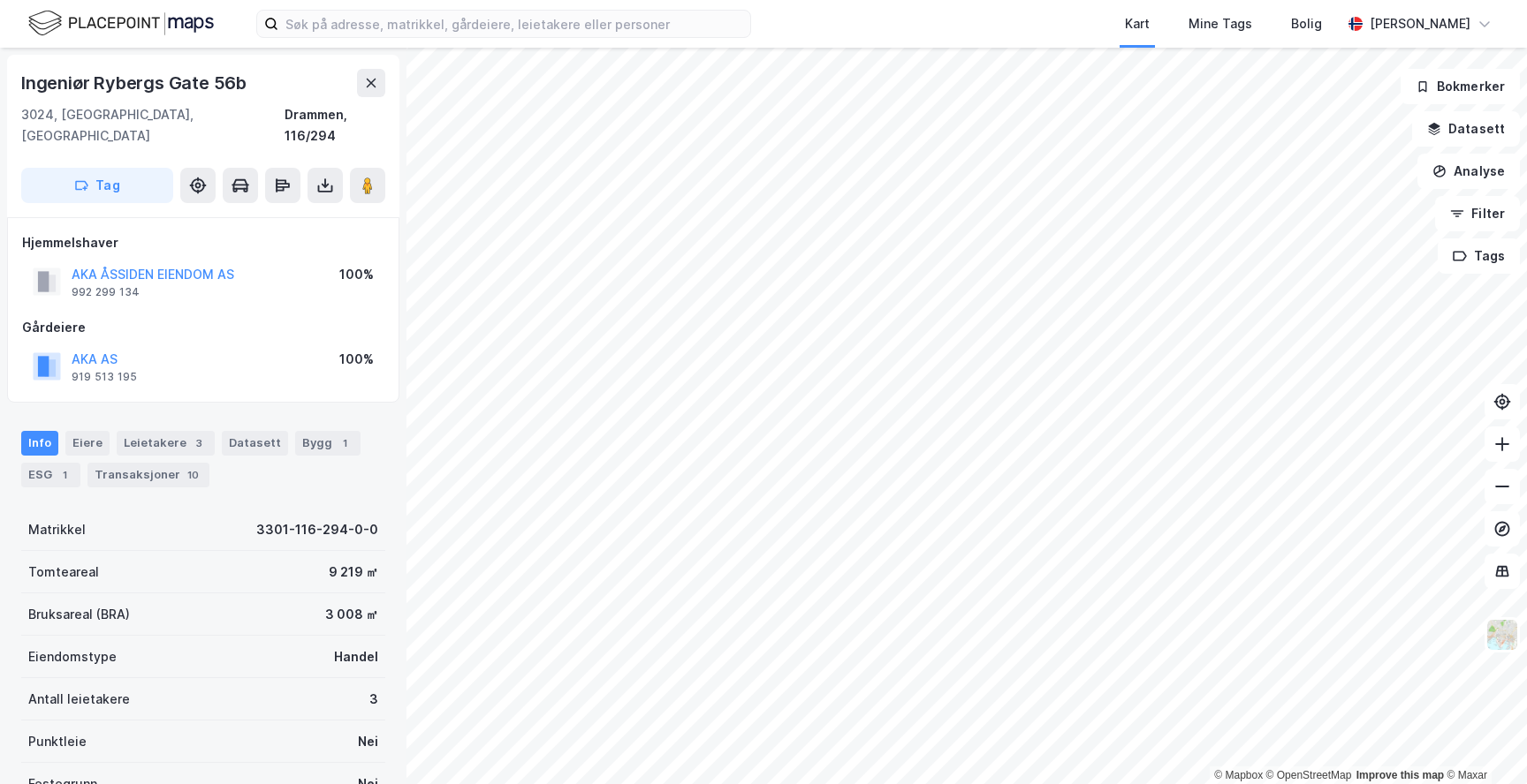
scroll to position [1, 0]
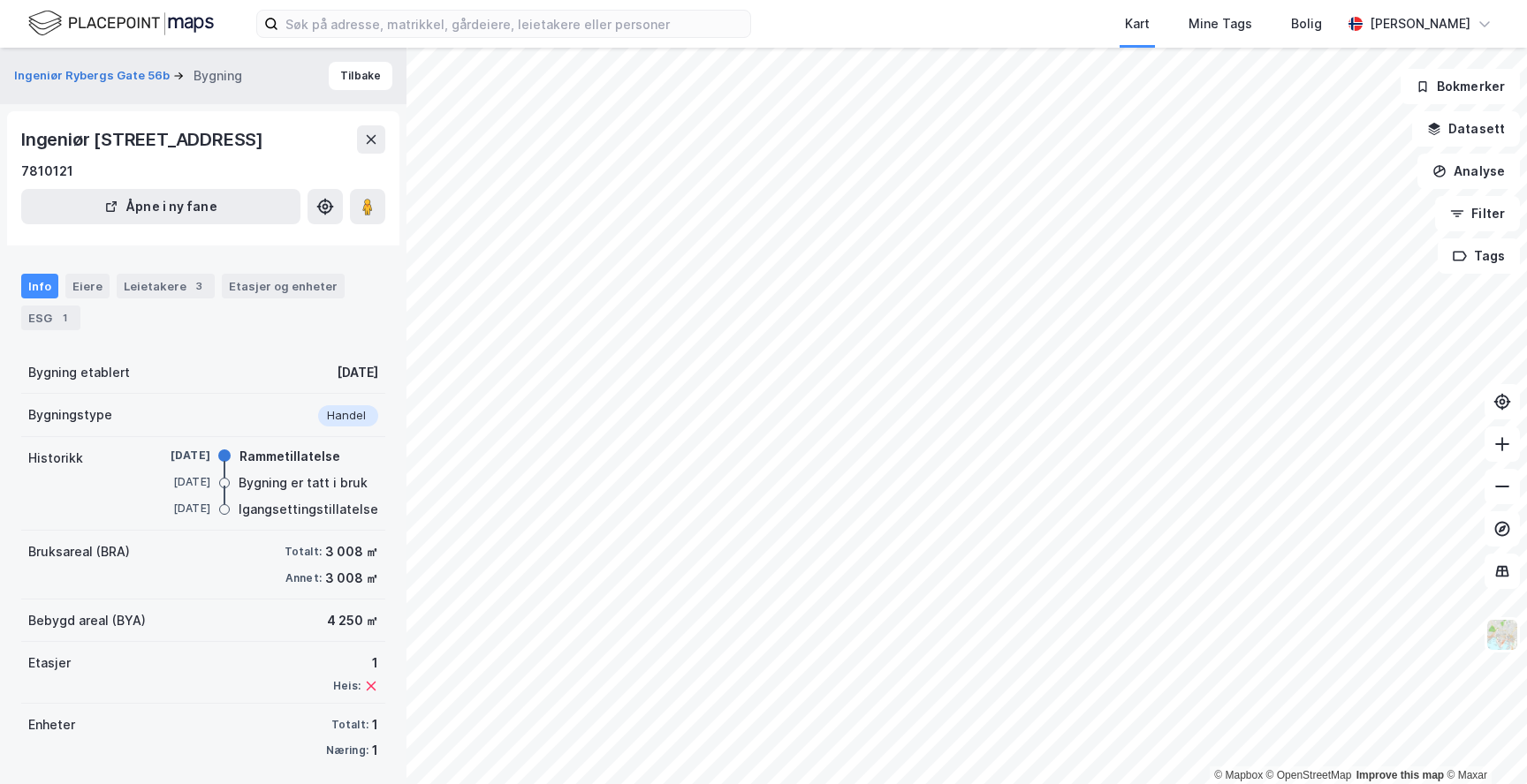
scroll to position [1, 0]
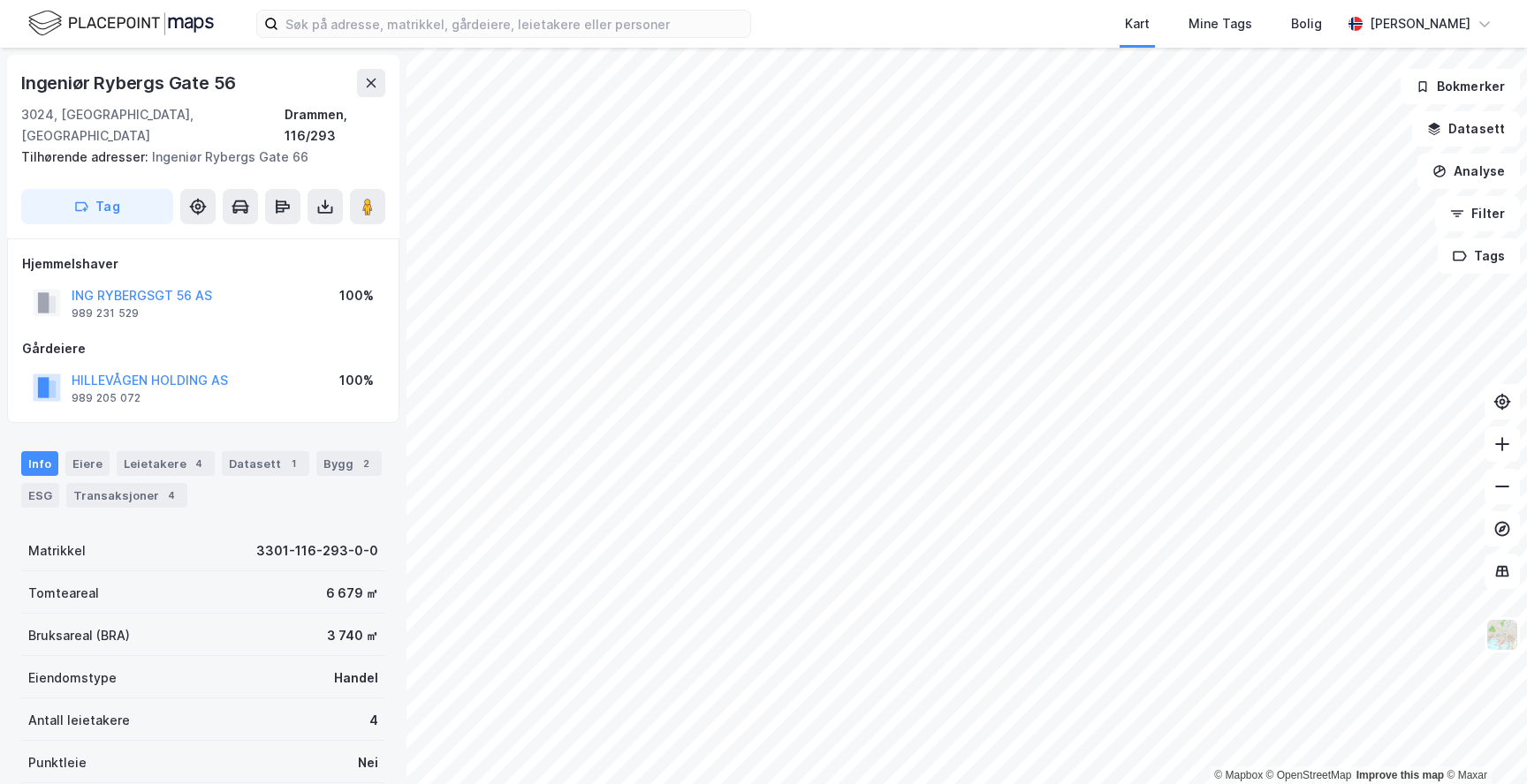
scroll to position [1, 0]
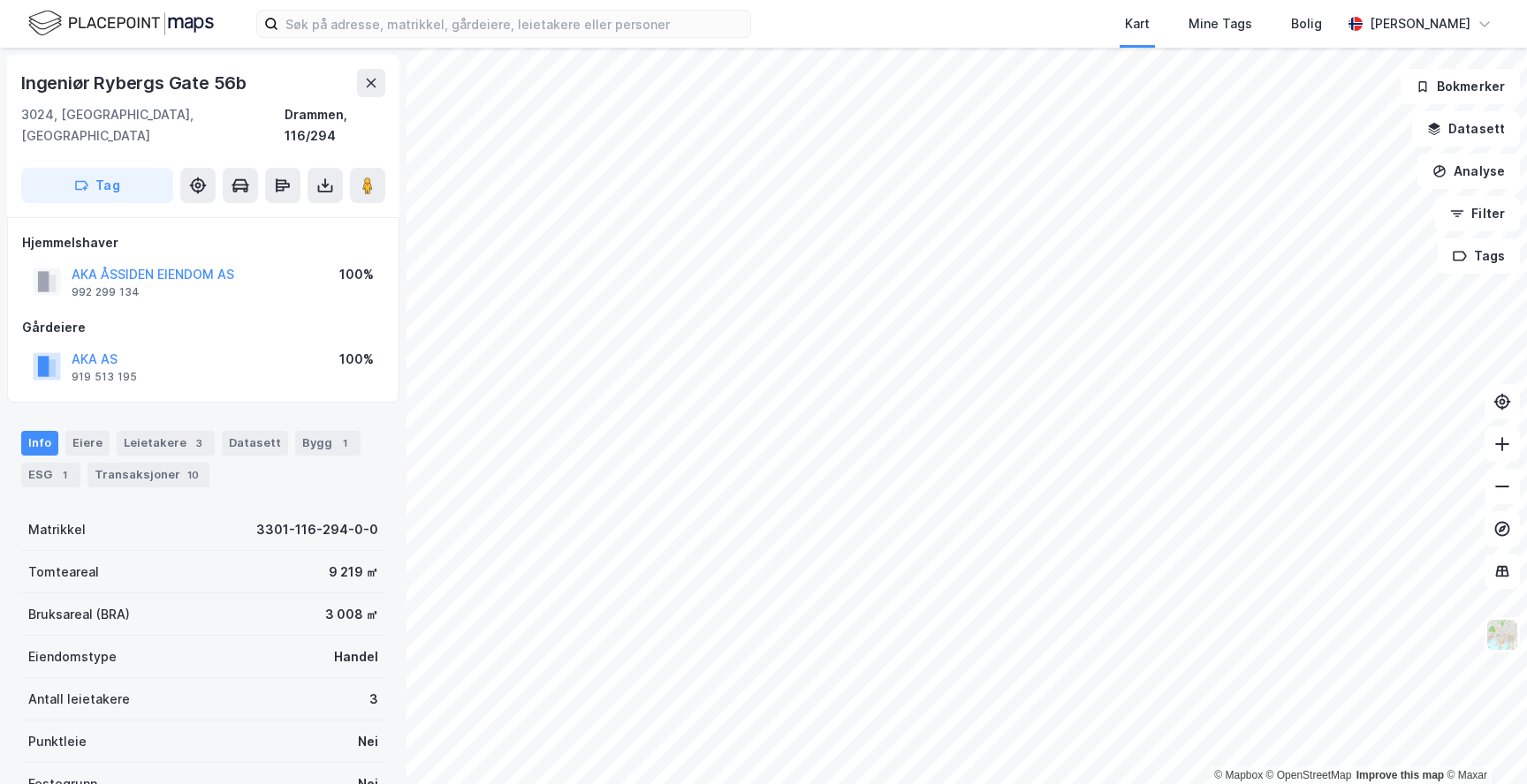
scroll to position [1, 0]
click at [0, 0] on button "AKA AS" at bounding box center [0, 0] width 0 height 0
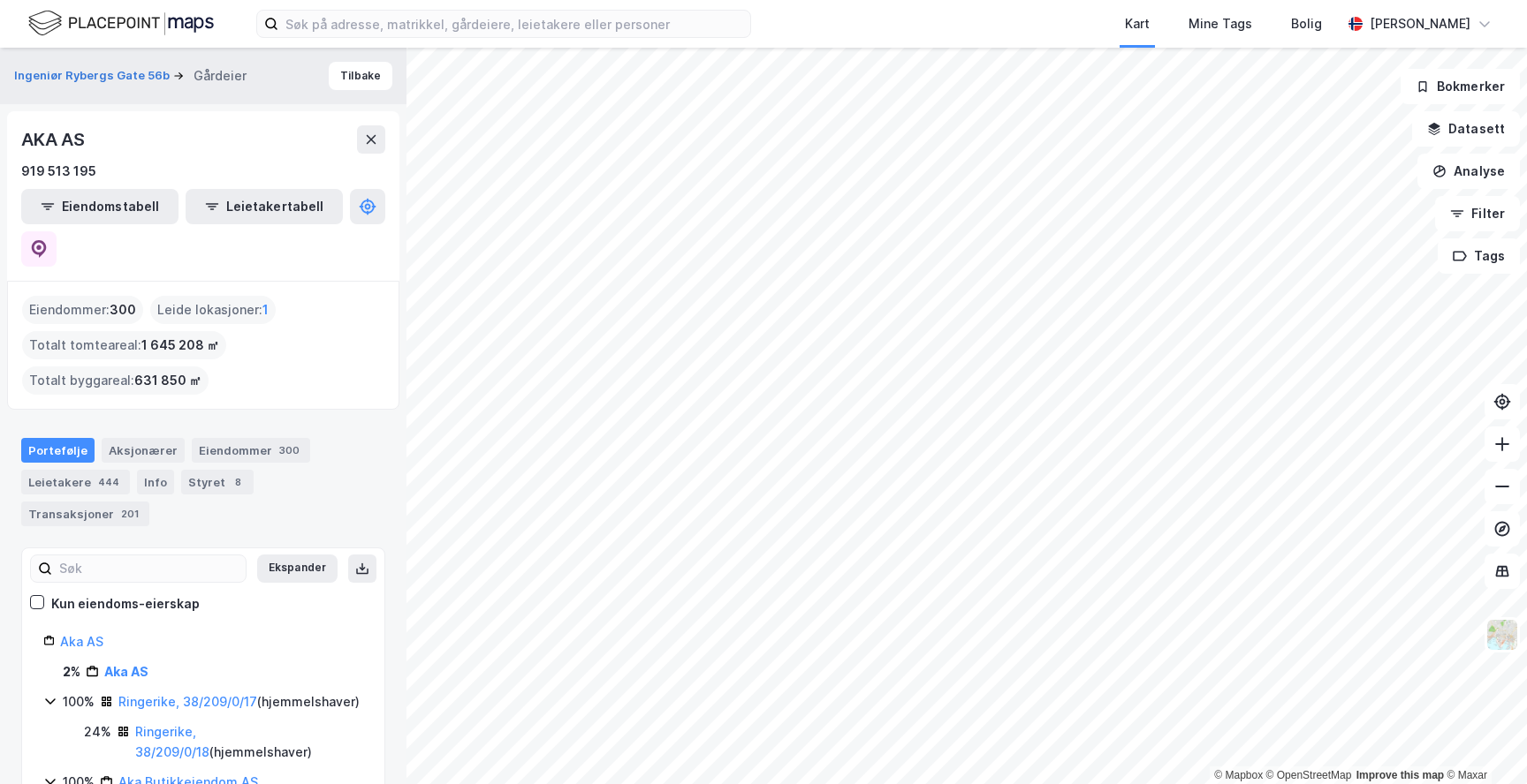
click at [1151, 784] on html "Kart Mine Tags Bolig [PERSON_NAME] © Mapbox © OpenStreetMap Improve this map © …" at bounding box center [763, 392] width 1527 height 784
click at [1182, 784] on html "Kart Mine Tags Bolig [PERSON_NAME] © Mapbox © OpenStreetMap Improve this map © …" at bounding box center [763, 392] width 1527 height 784
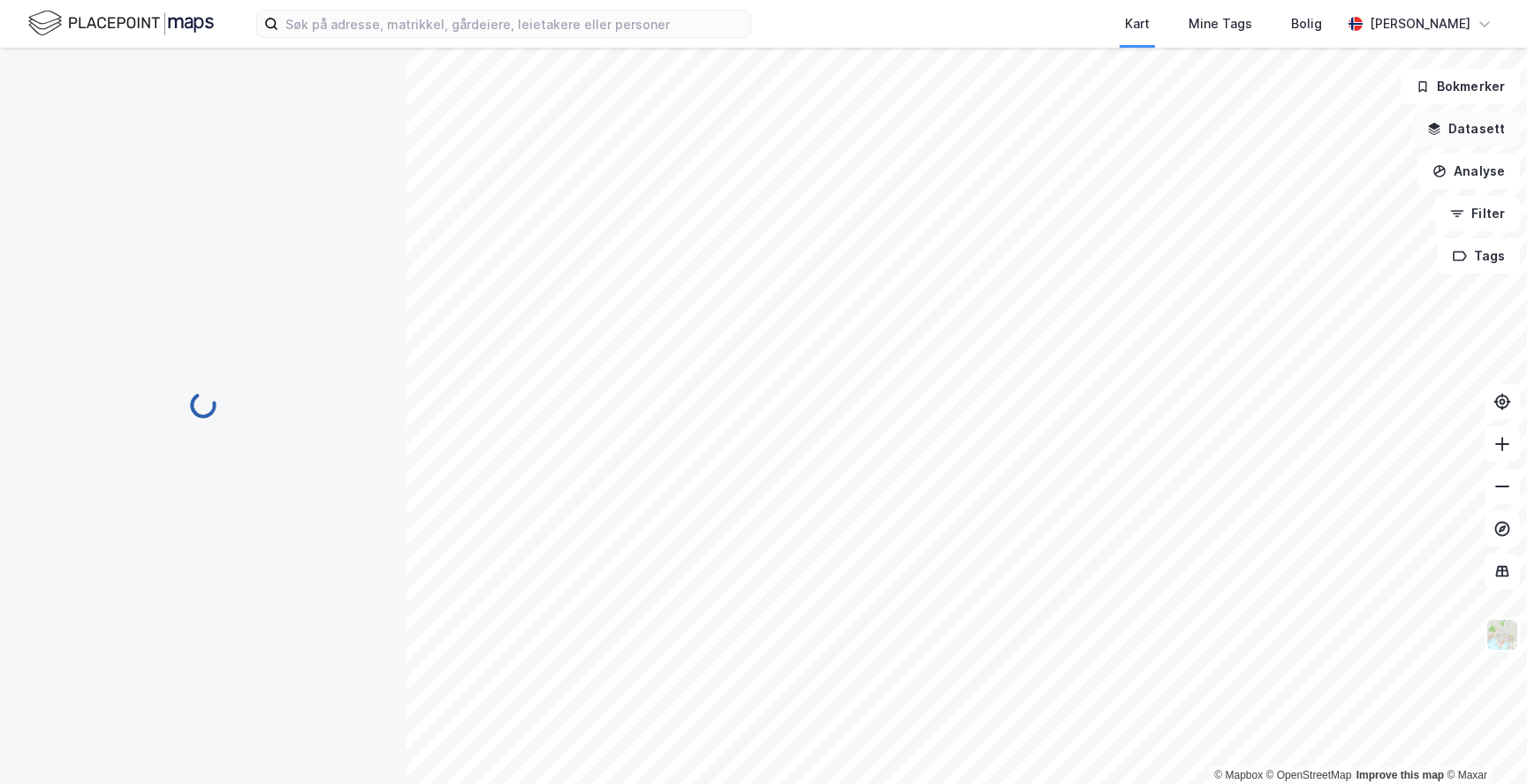
scroll to position [1, 0]
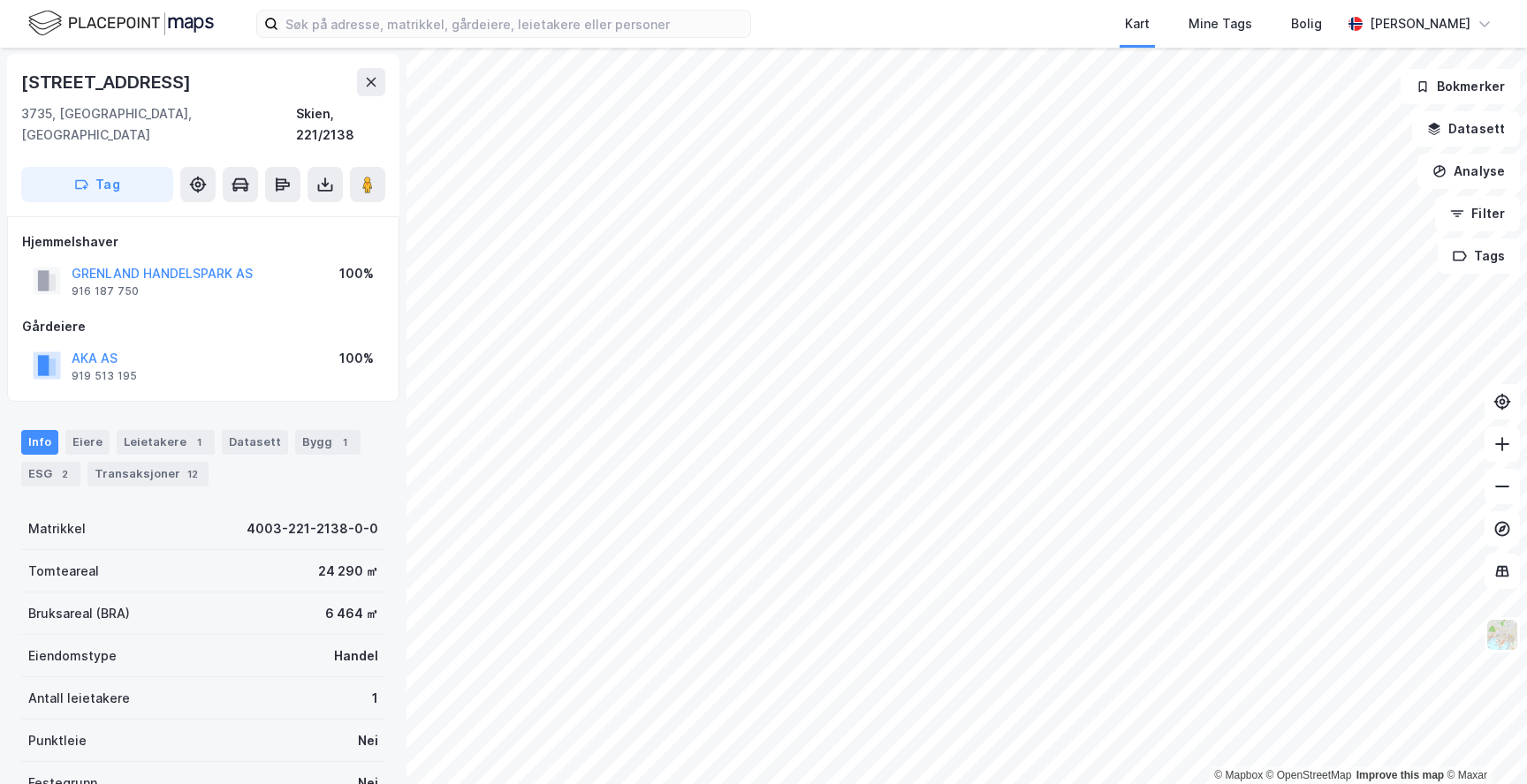
click at [801, 784] on html "Kart Mine Tags Bolig [PERSON_NAME] © Mapbox © OpenStreetMap Improve this map © …" at bounding box center [763, 392] width 1527 height 784
